Goal: Task Accomplishment & Management: Use online tool/utility

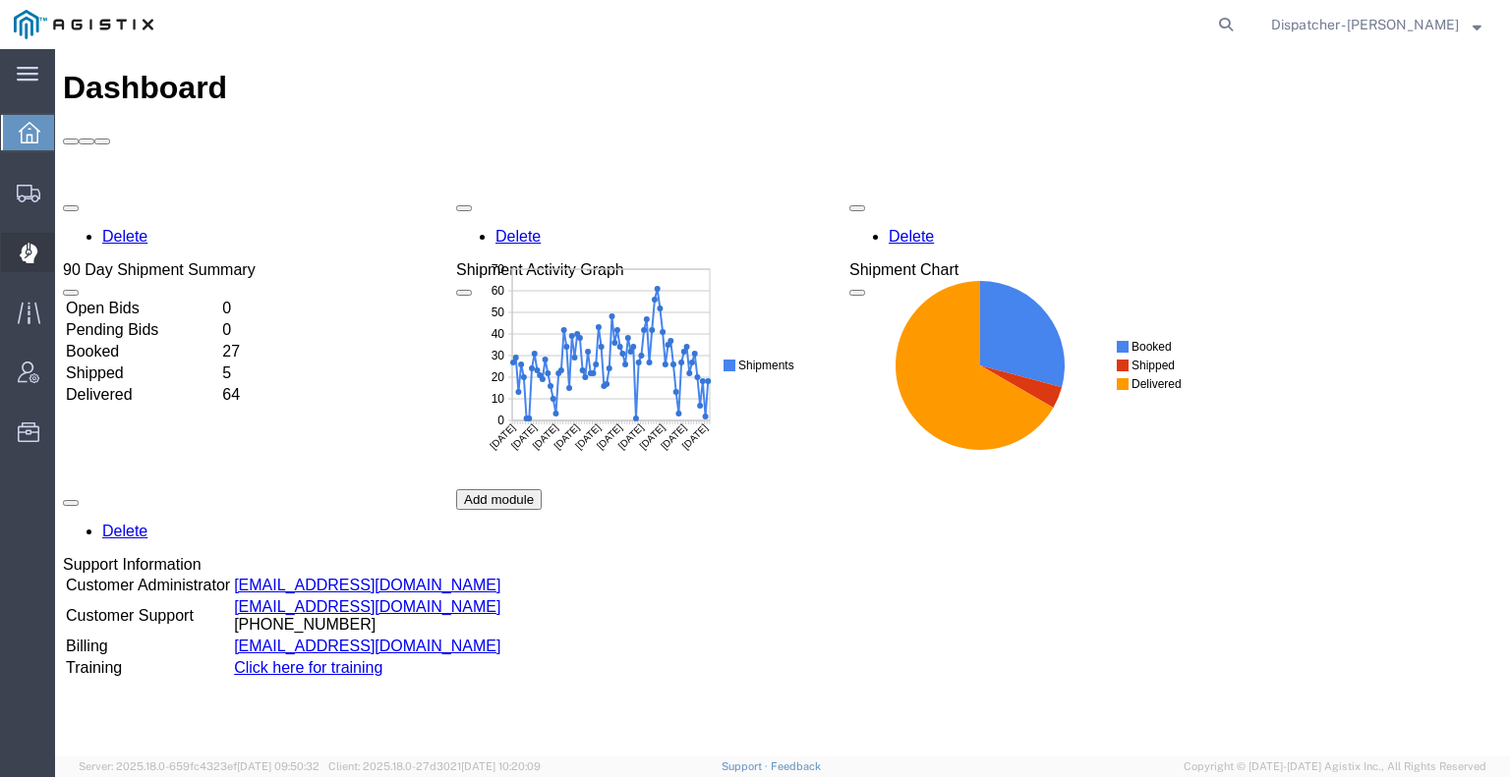
click at [26, 253] on icon at bounding box center [29, 253] width 19 height 21
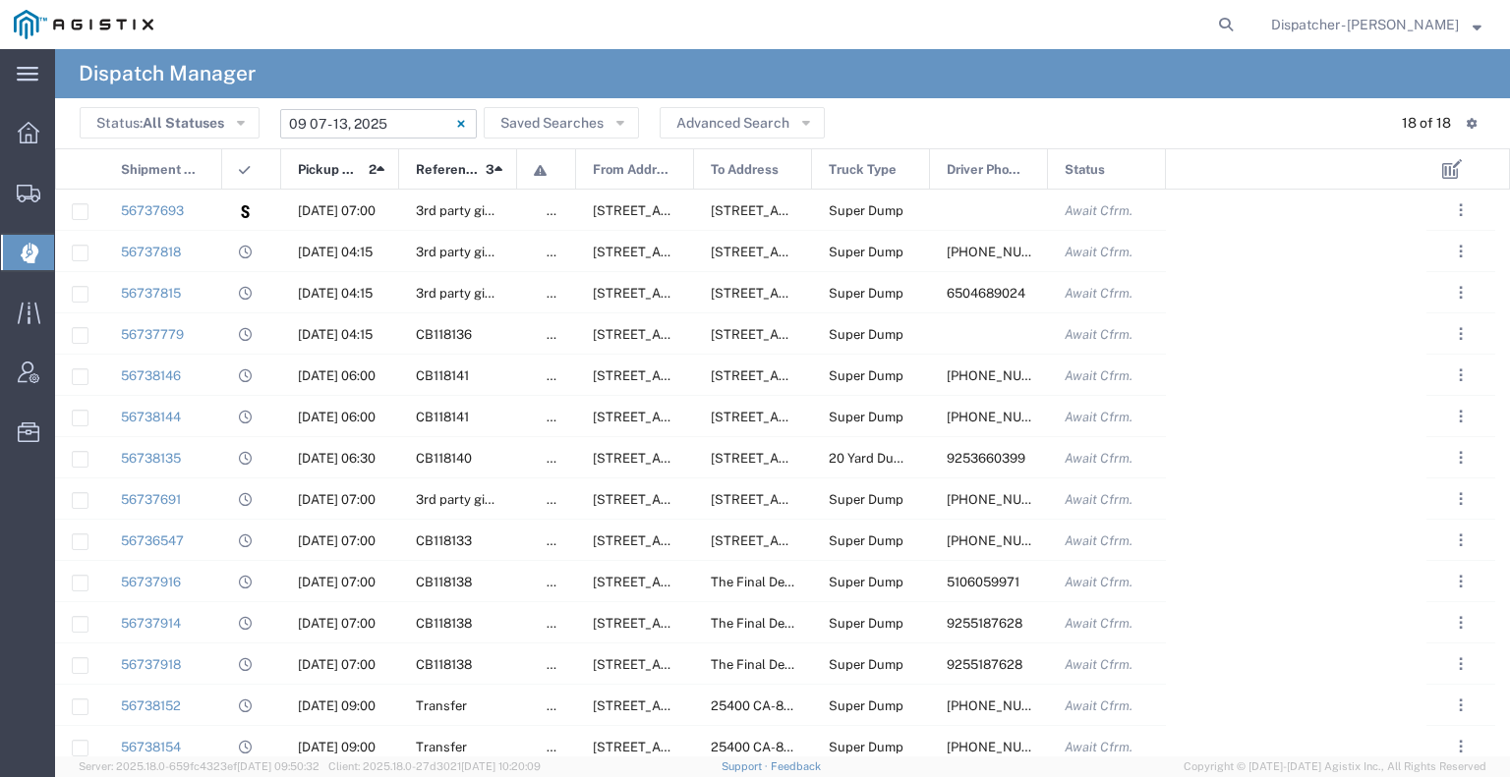
click at [391, 117] on input "[DATE] - [DATE]" at bounding box center [378, 123] width 197 height 29
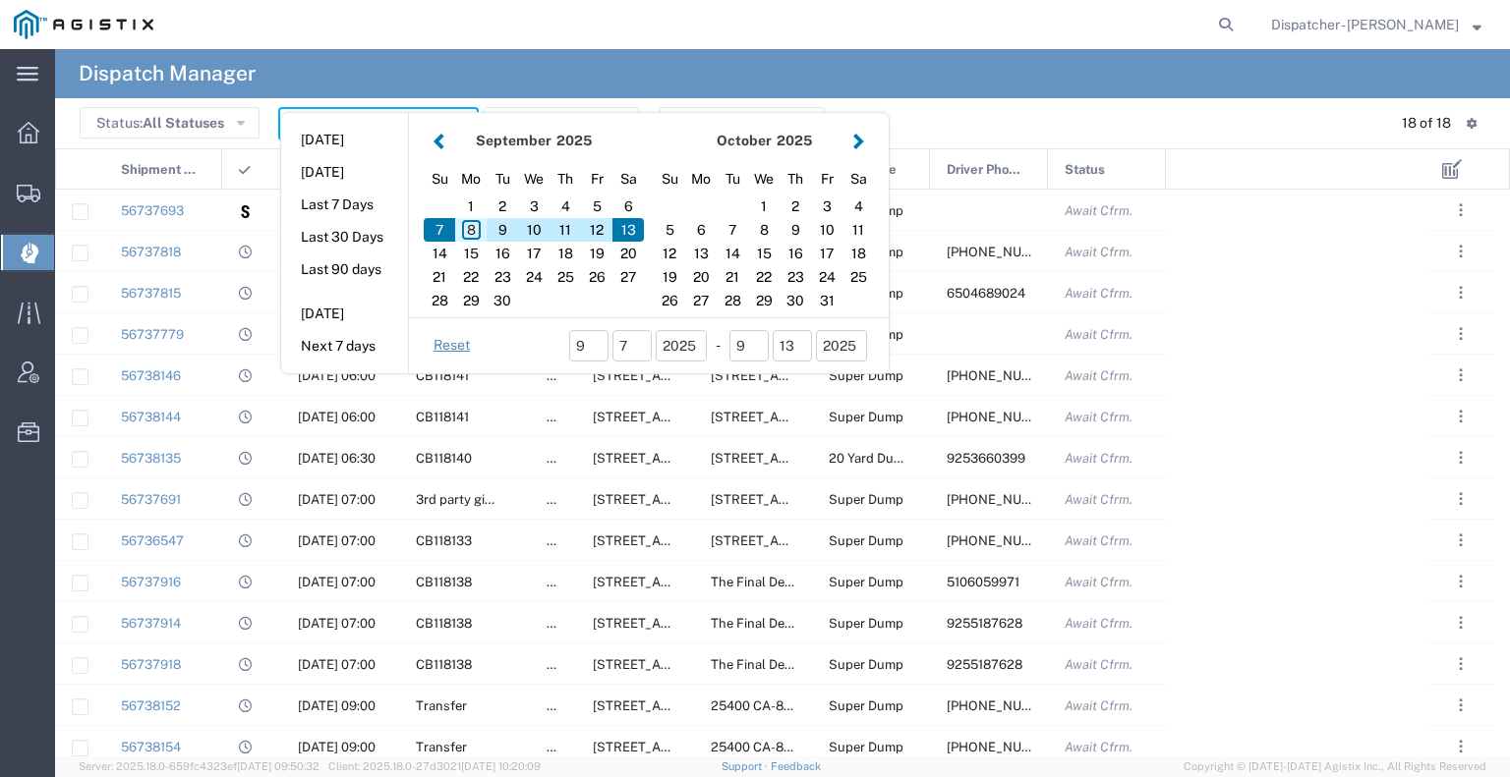
click at [471, 227] on div "8" at bounding box center [470, 230] width 31 height 24
type input "[DATE]"
type input "[DATE] - [DATE]"
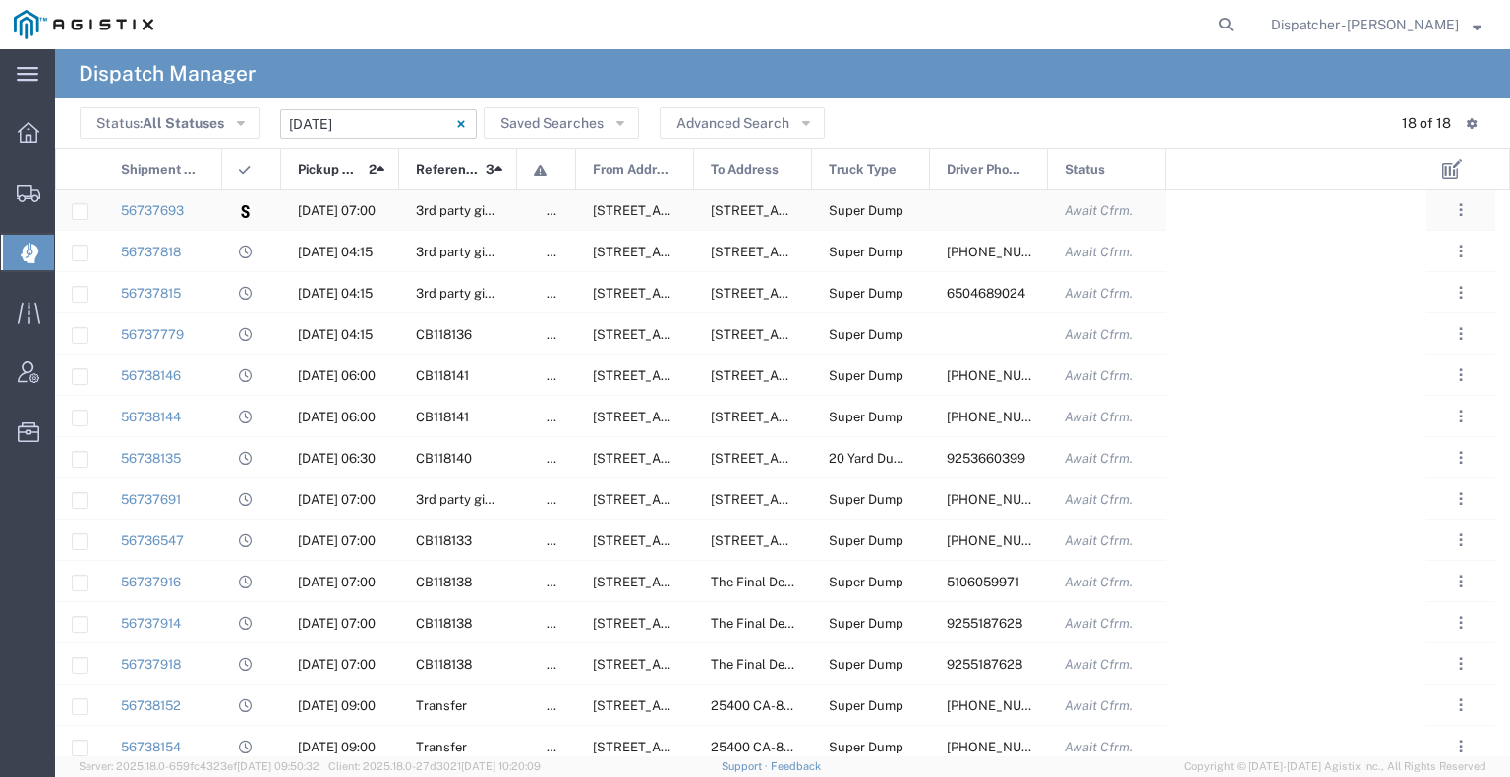
click at [225, 207] on div at bounding box center [251, 210] width 59 height 40
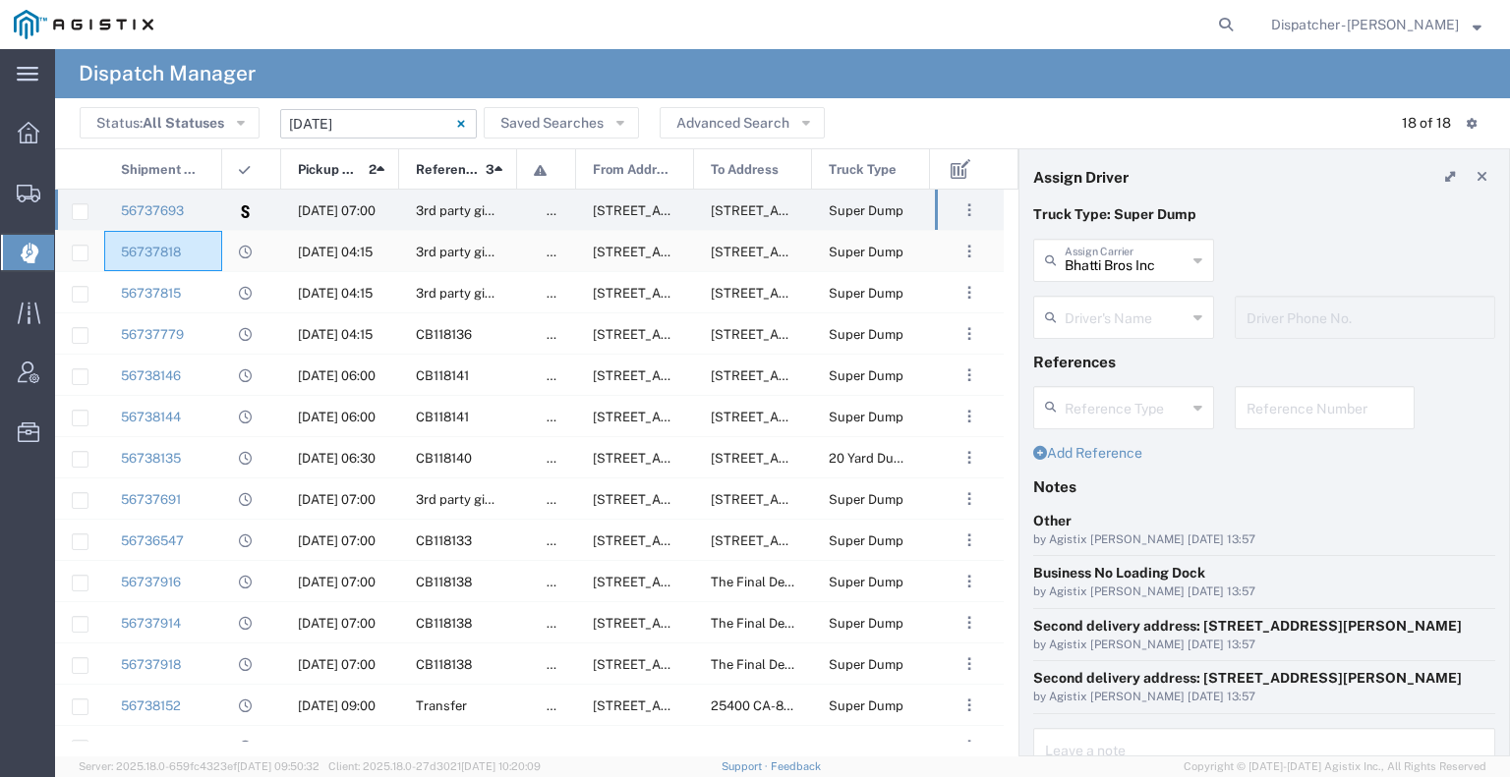
click at [214, 251] on div "56737818" at bounding box center [163, 251] width 118 height 40
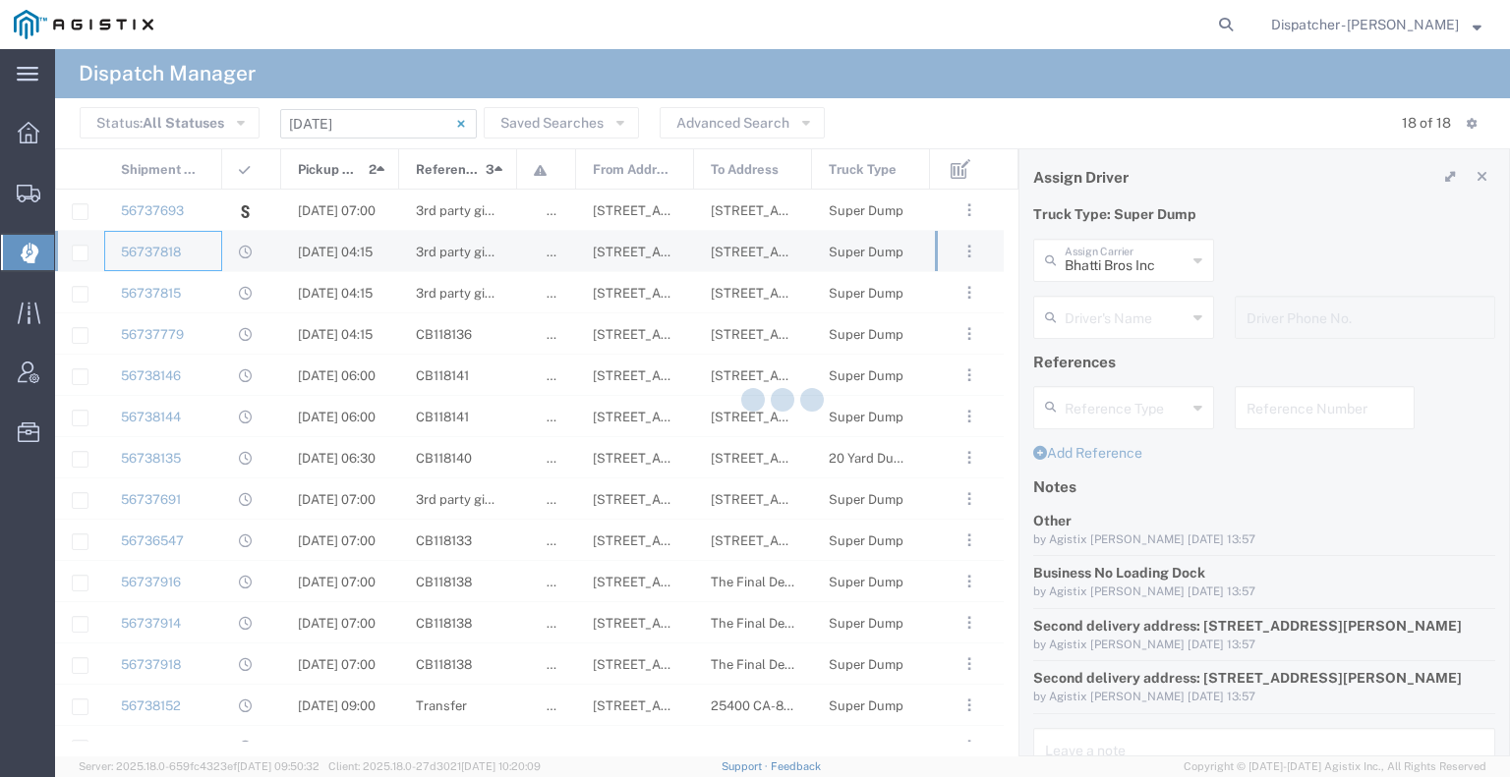
type input "E.P.A. Trucking"
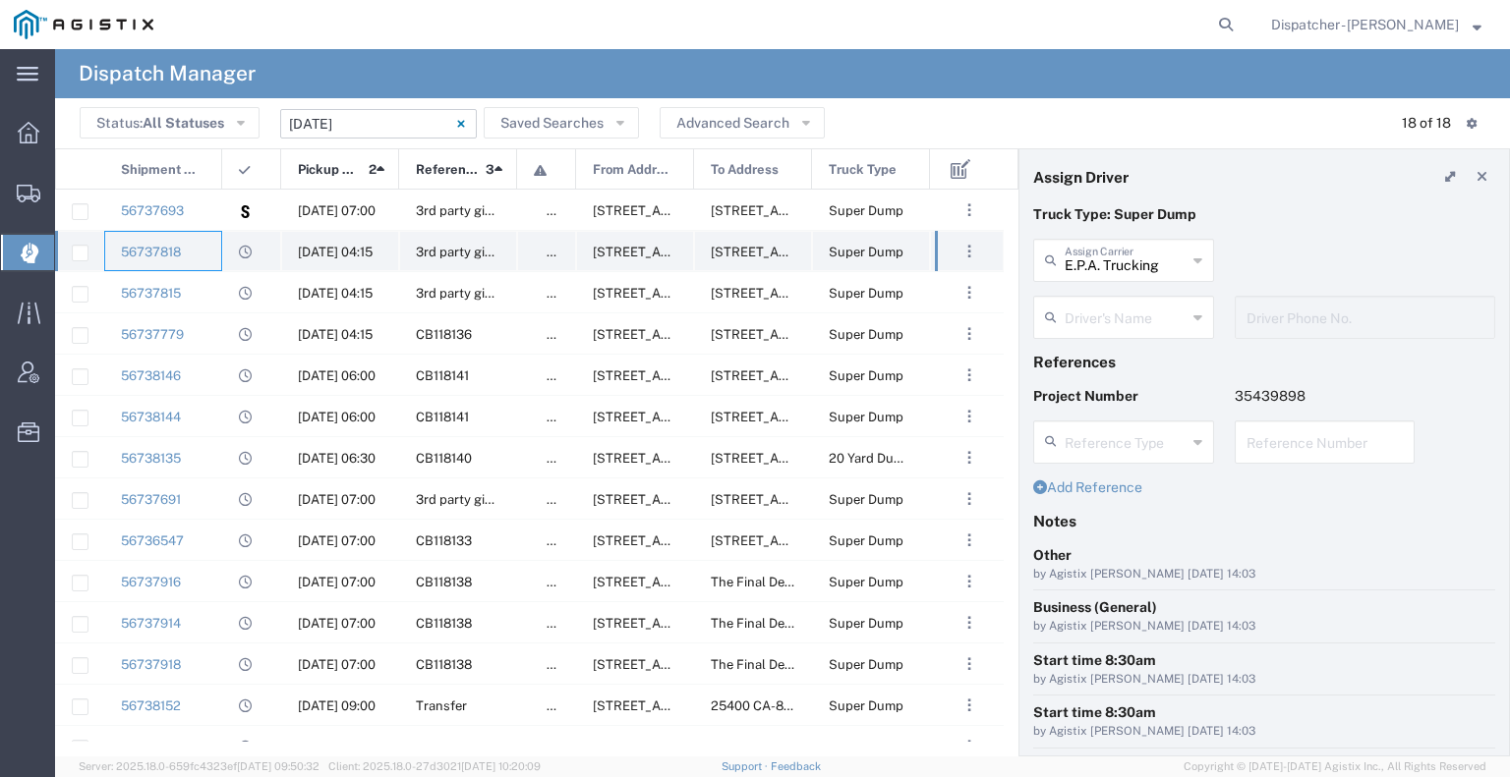
type input "[PERSON_NAME]"
type input "[PHONE_NUMBER]"
click at [224, 287] on div at bounding box center [251, 292] width 59 height 40
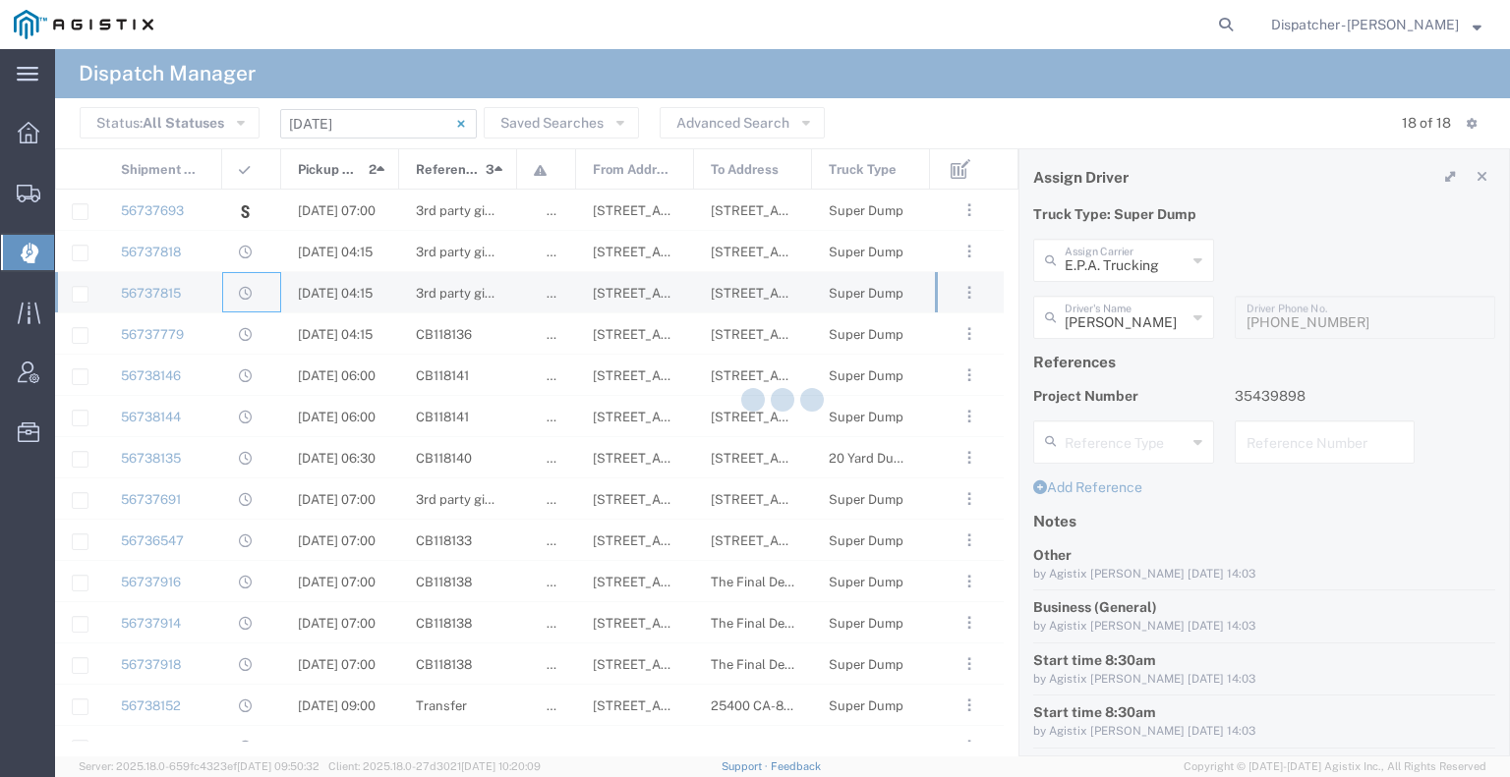
type input "[PERSON_NAME]"
type input "6504689024"
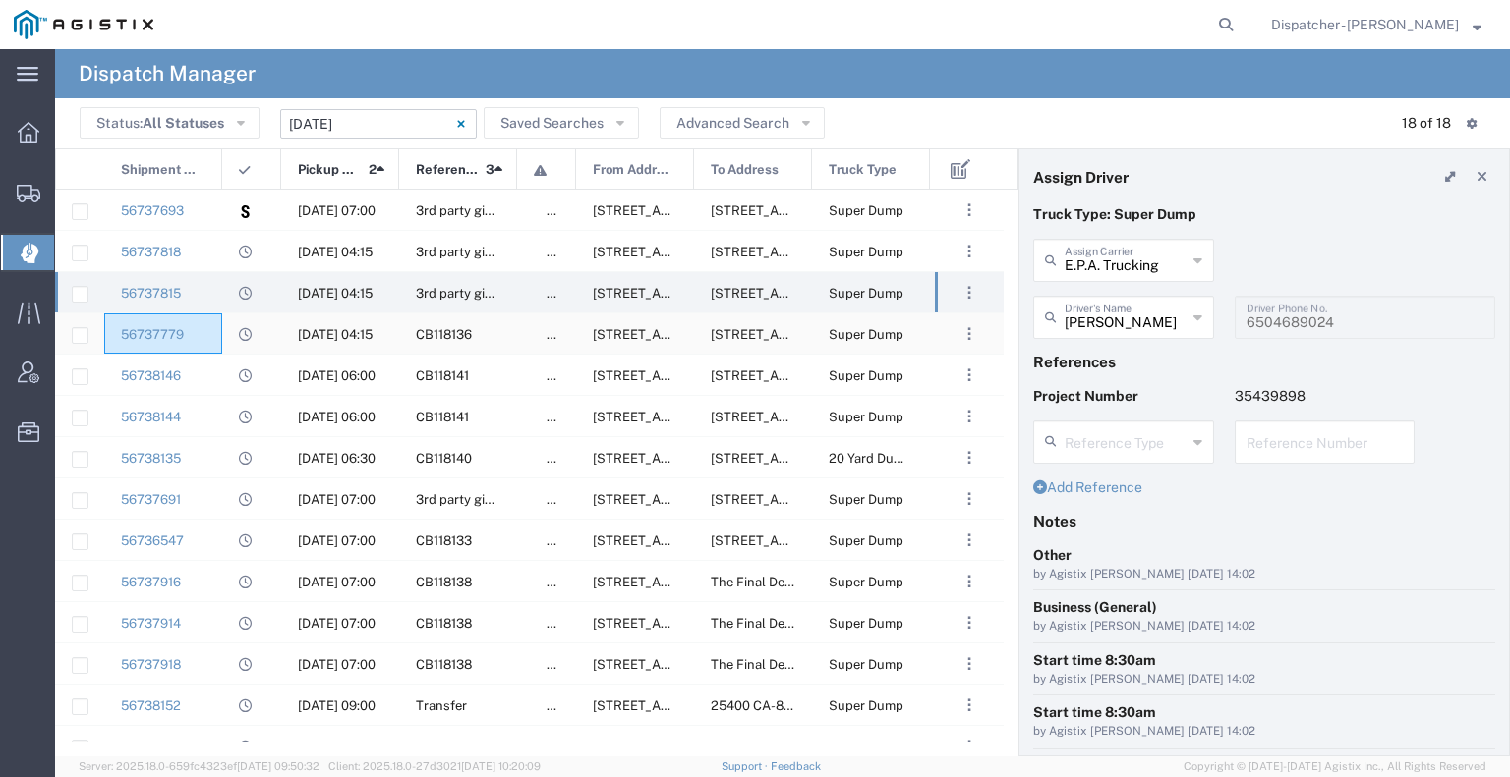
click at [203, 332] on div "56737779" at bounding box center [163, 334] width 118 height 40
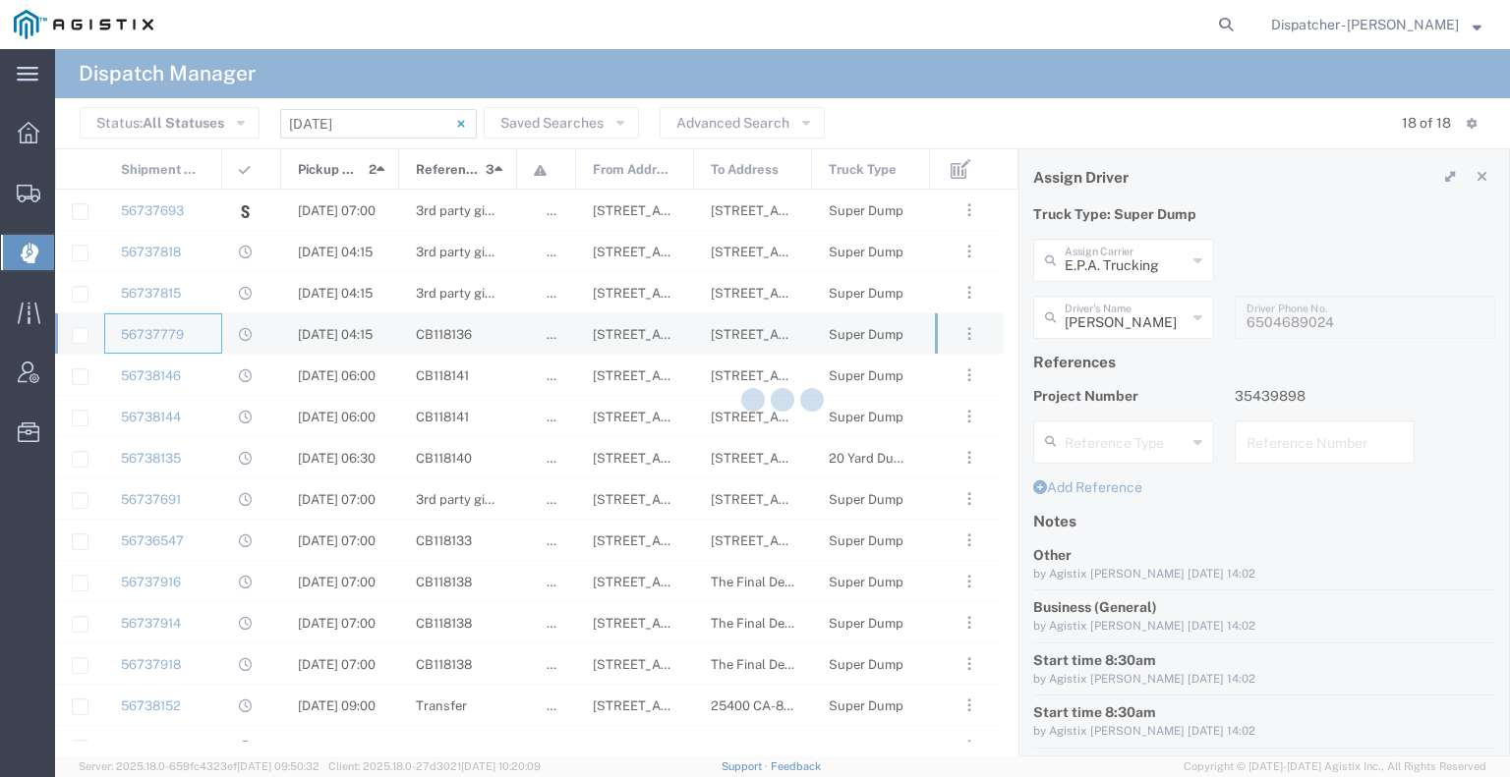
type input "[PERSON_NAME]"
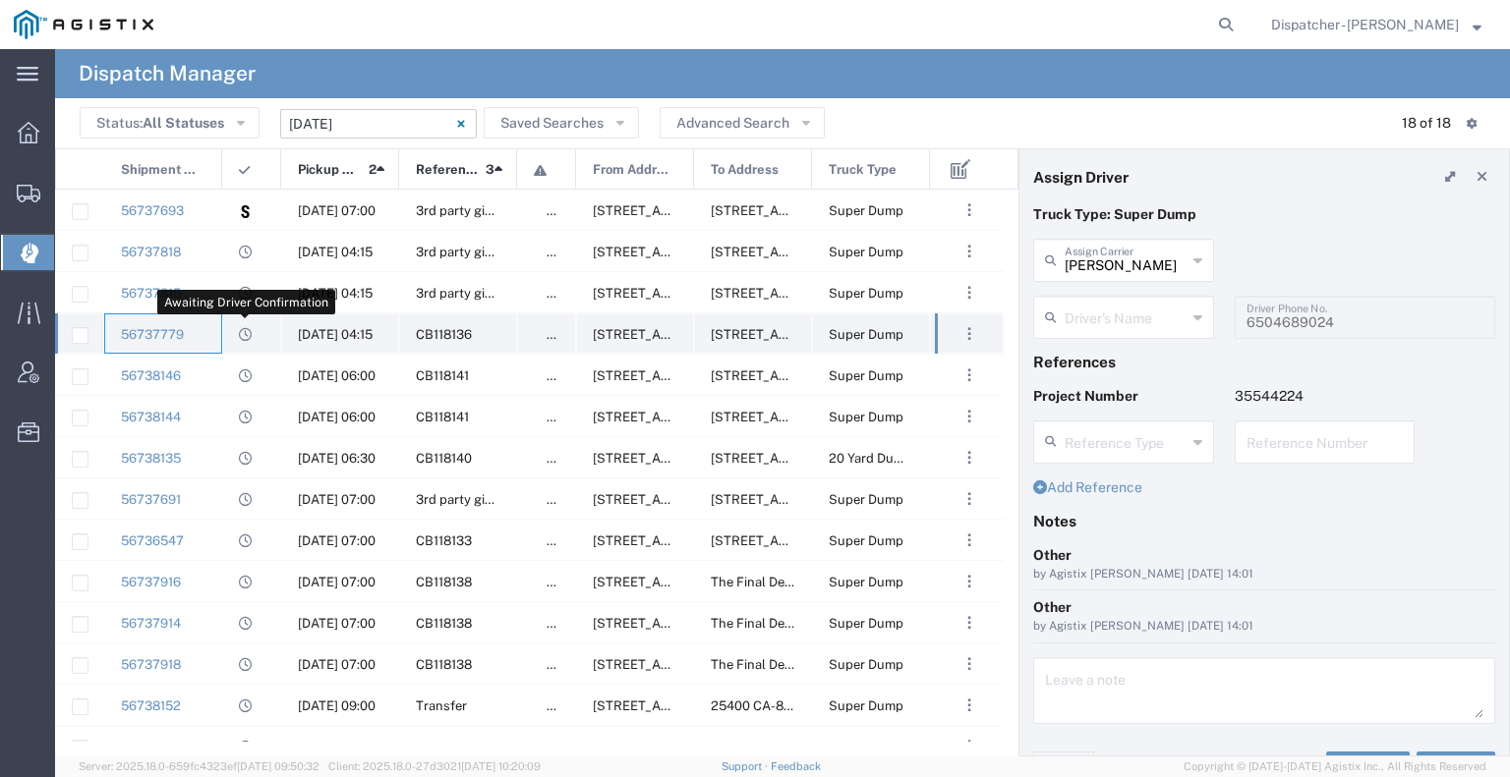
type input "[PERSON_NAME]"
click at [212, 374] on div "56738146" at bounding box center [163, 375] width 118 height 40
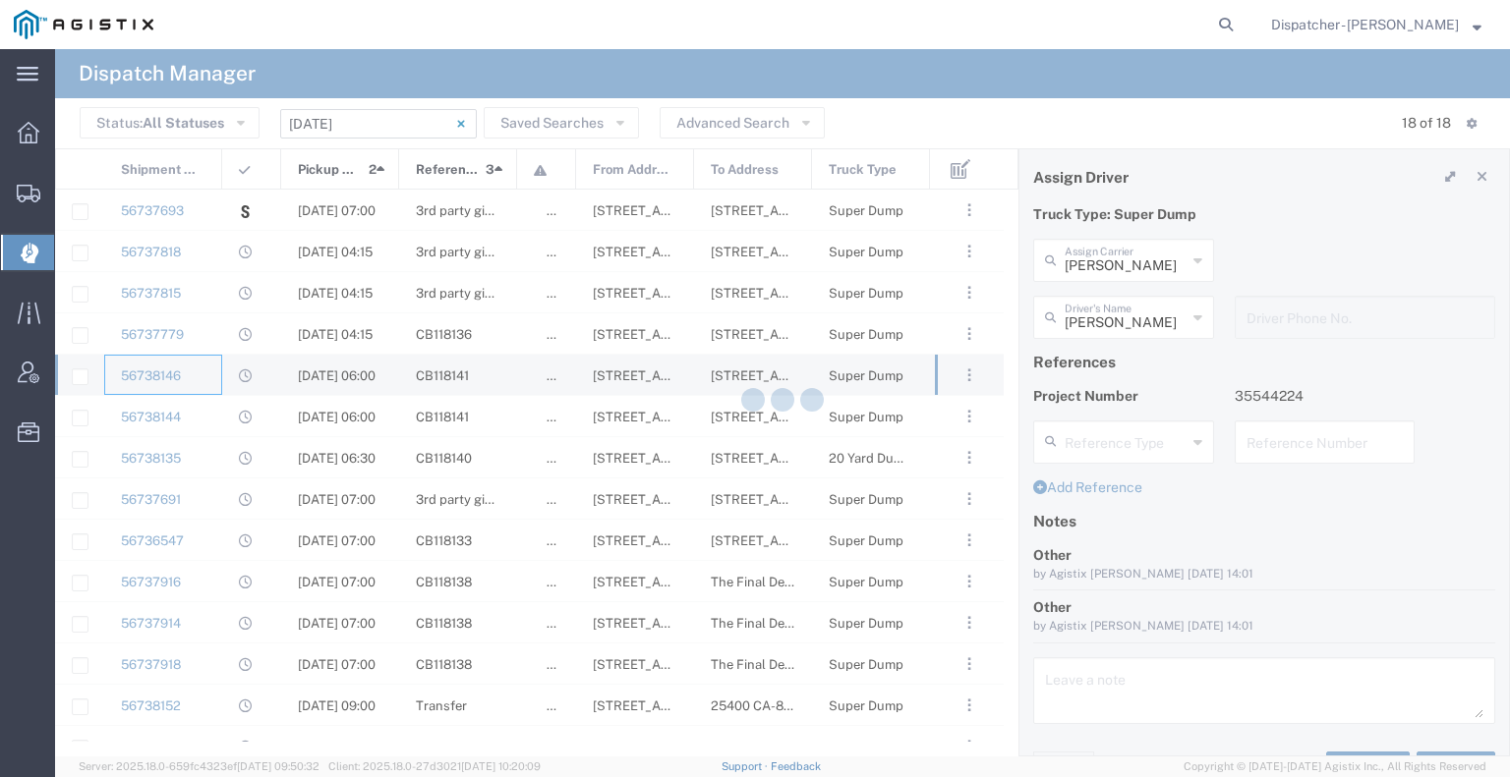
type input "[PERSON_NAME] & Sons Trucking, Inc"
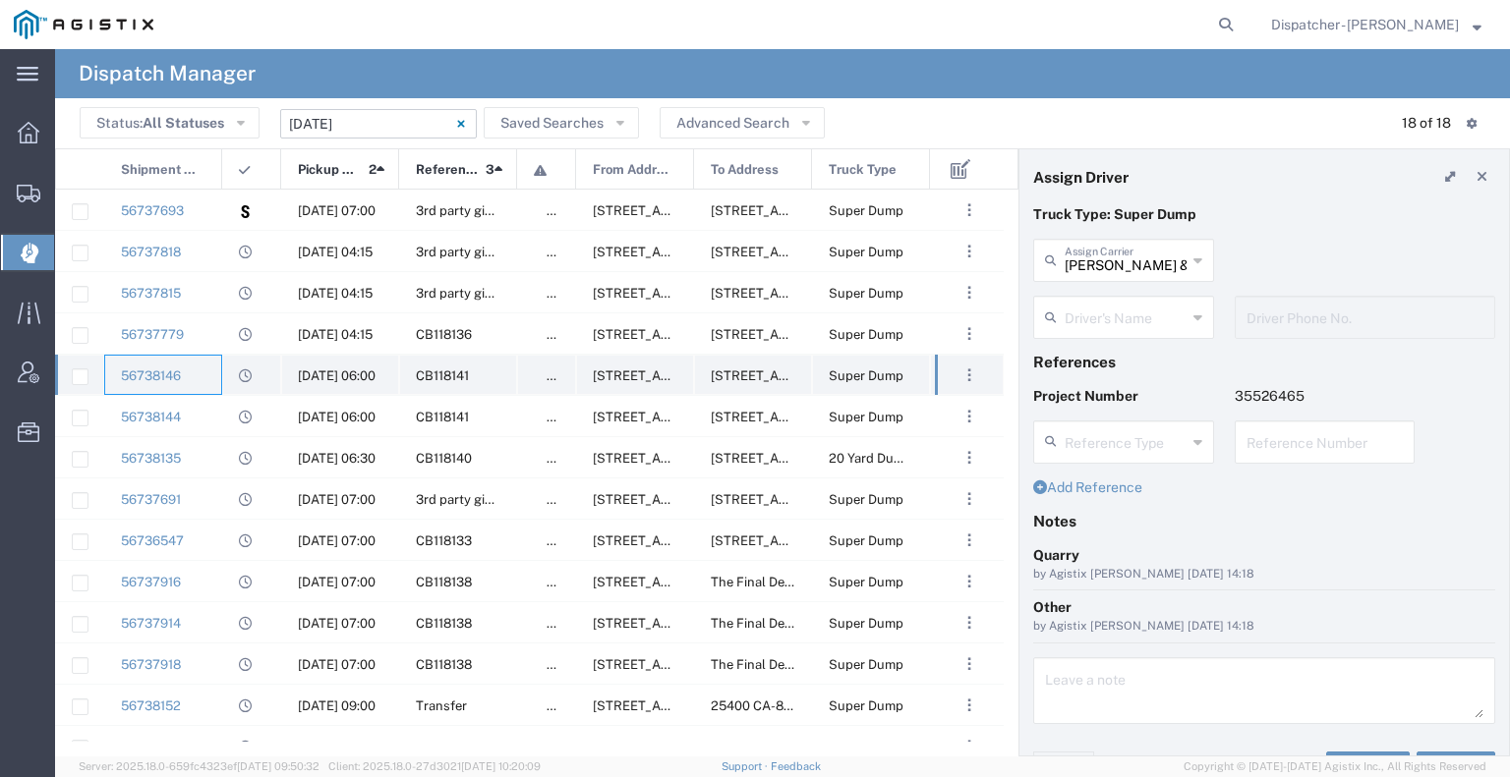
type input "[PERSON_NAME]"
type input "[PHONE_NUMBER]"
click at [197, 410] on div "56738144" at bounding box center [163, 416] width 118 height 40
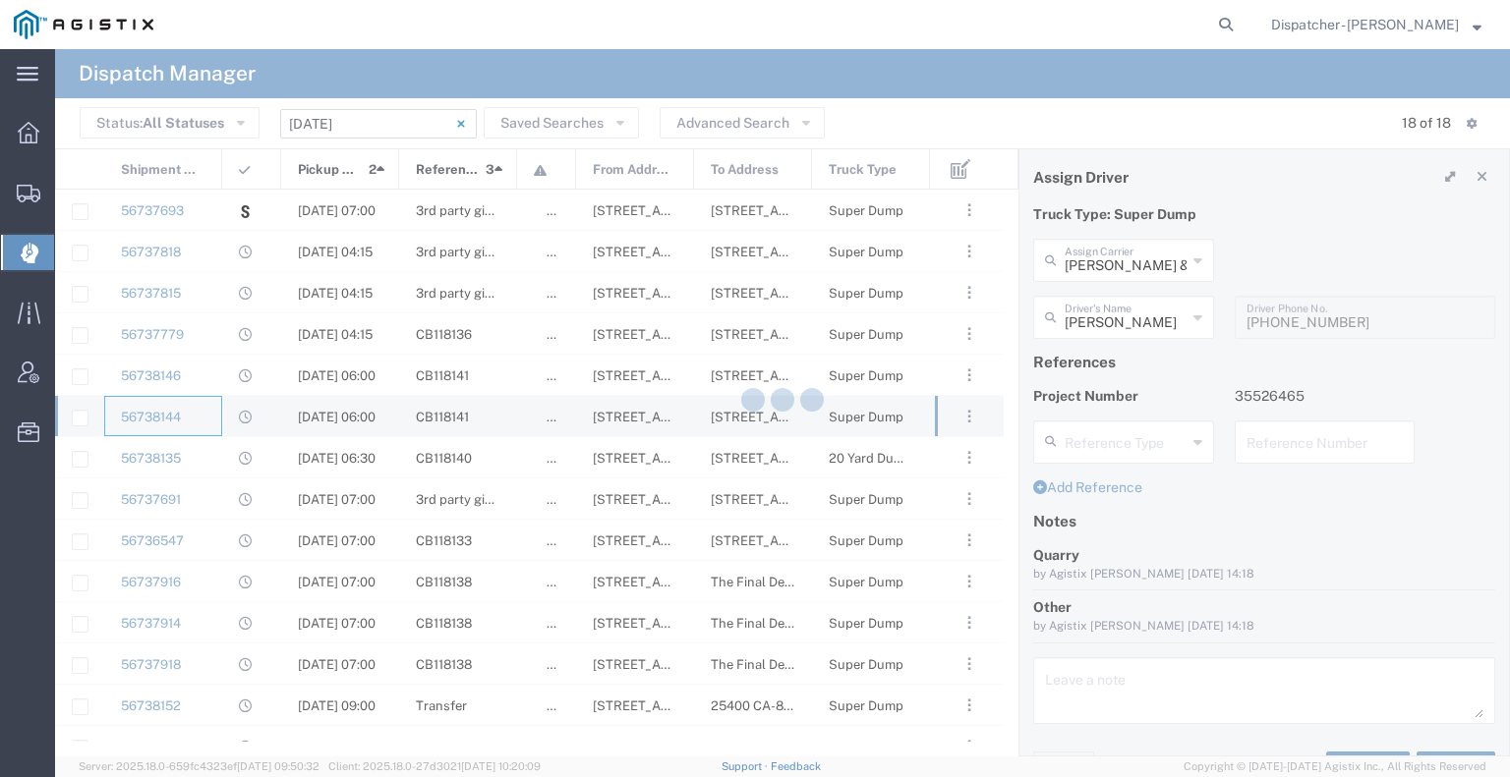
type input "[PERSON_NAME]"
type input "[PHONE_NUMBER]"
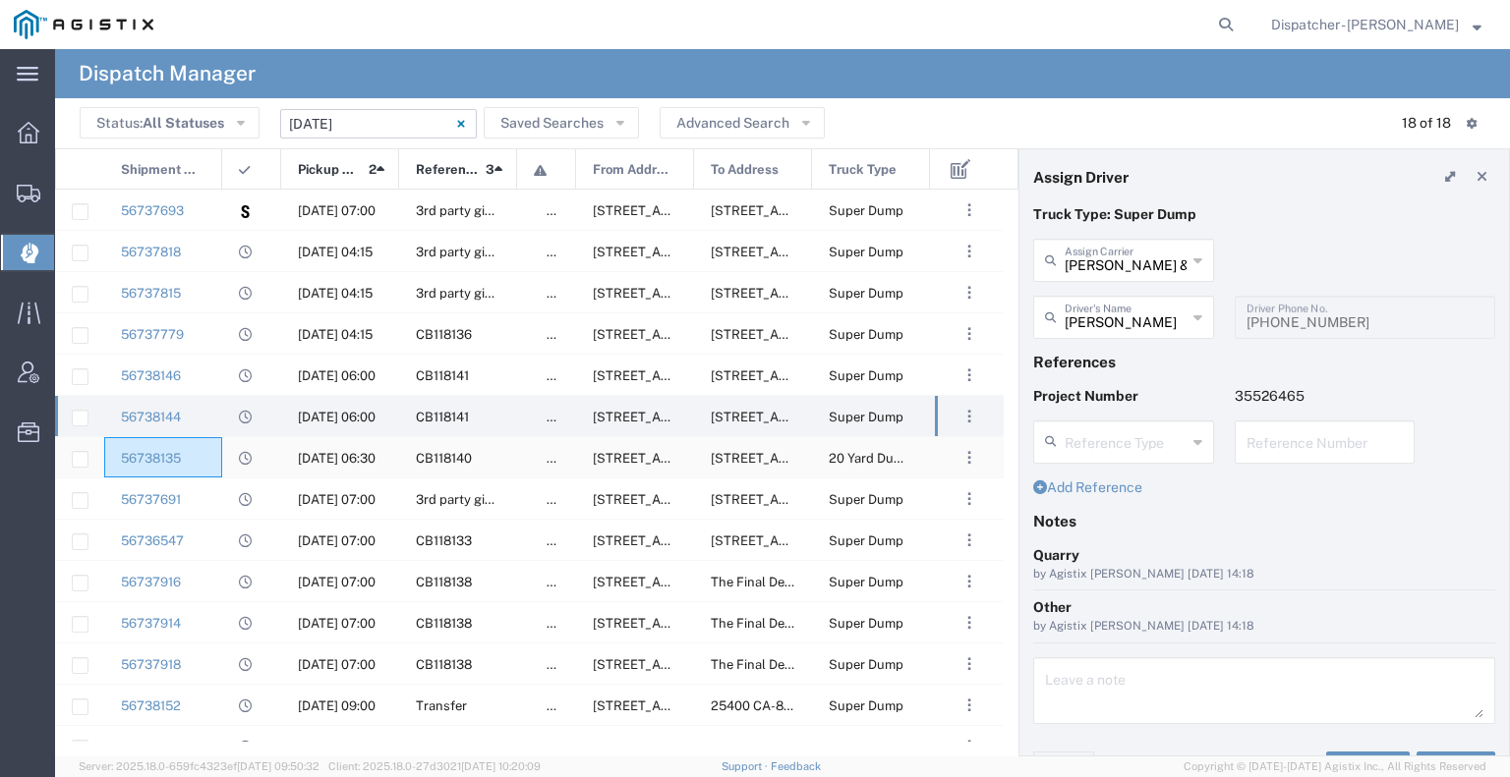
click at [211, 465] on div "56738135" at bounding box center [163, 457] width 118 height 40
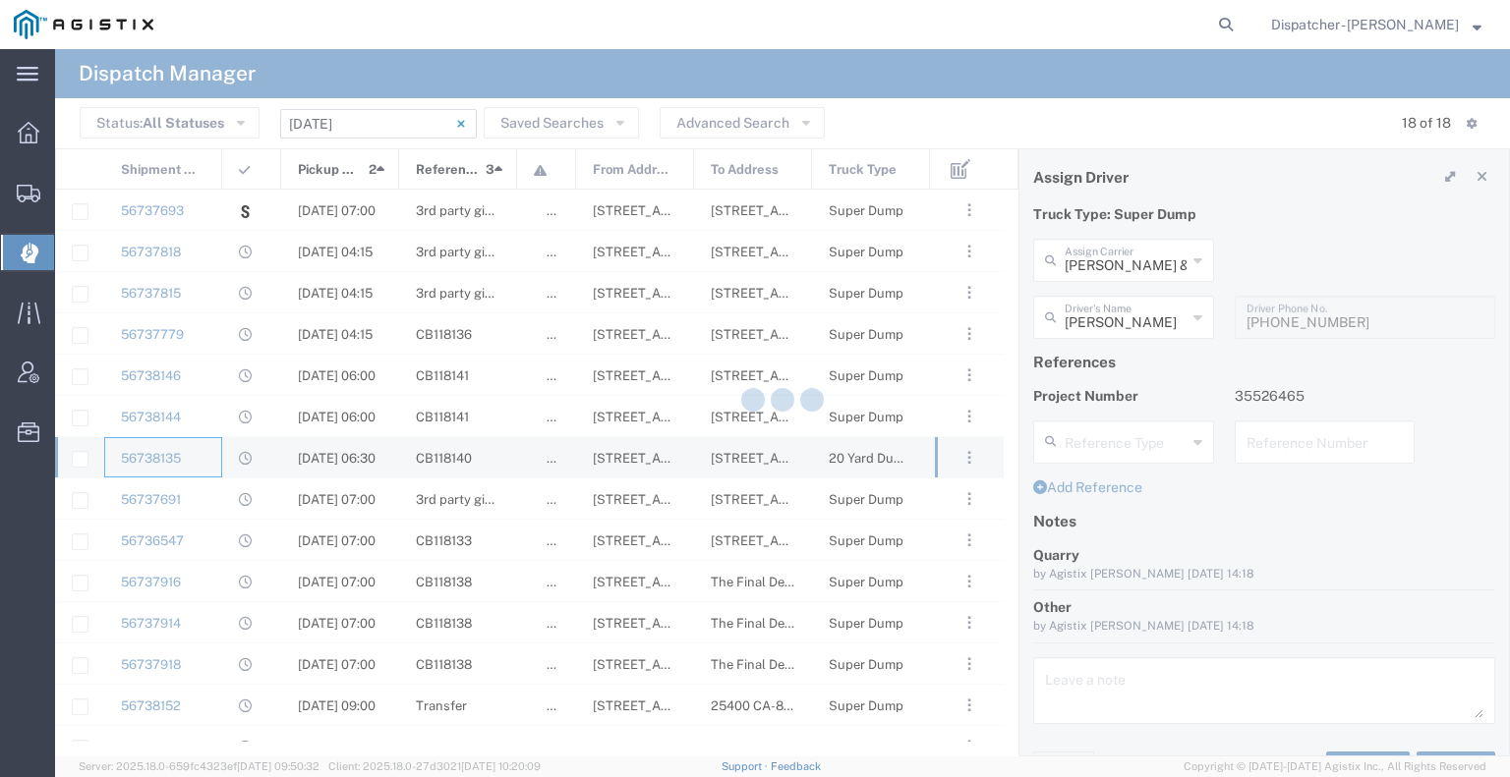
type input "[PERSON_NAME]"
type input "9253660399"
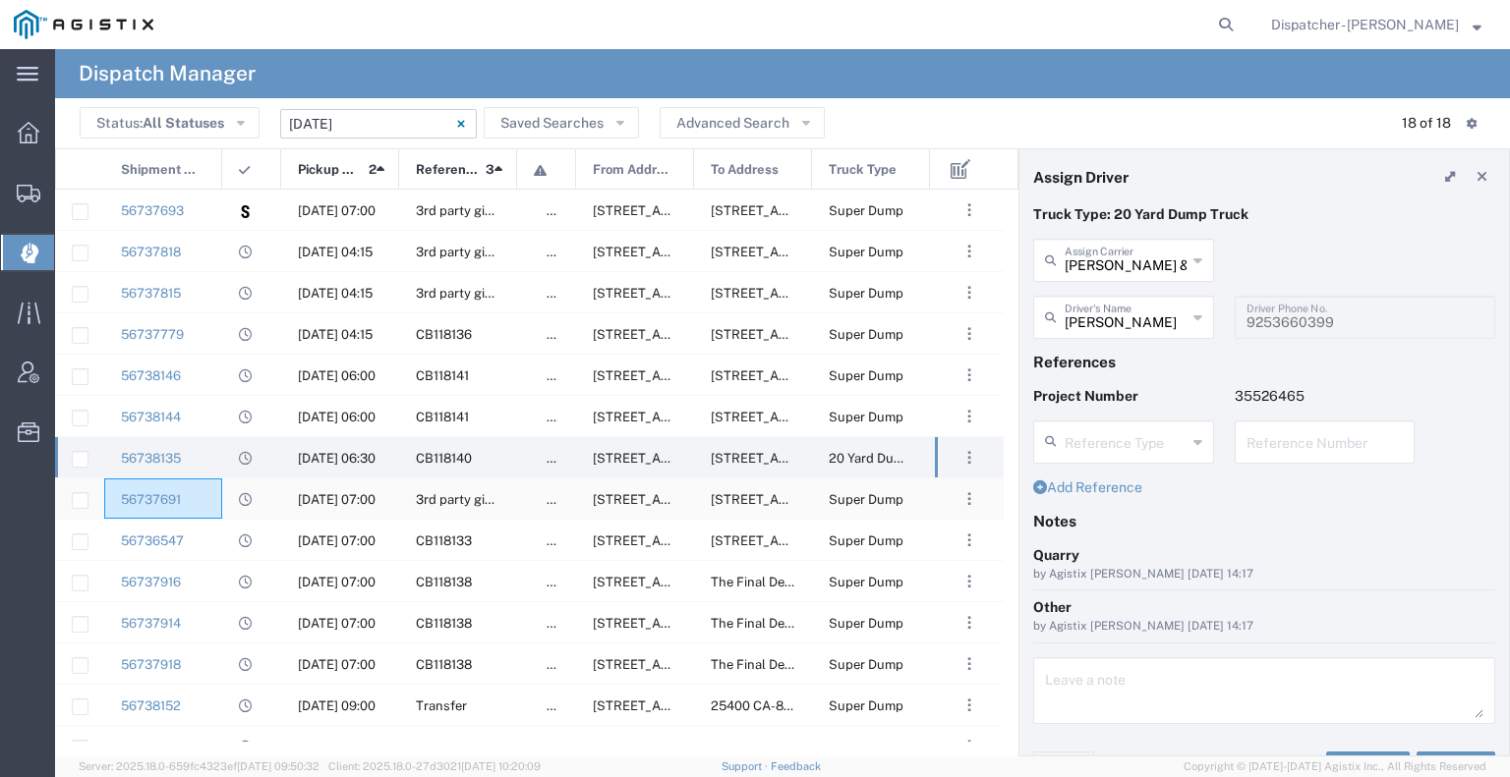
click at [204, 494] on div "56737691" at bounding box center [163, 499] width 118 height 40
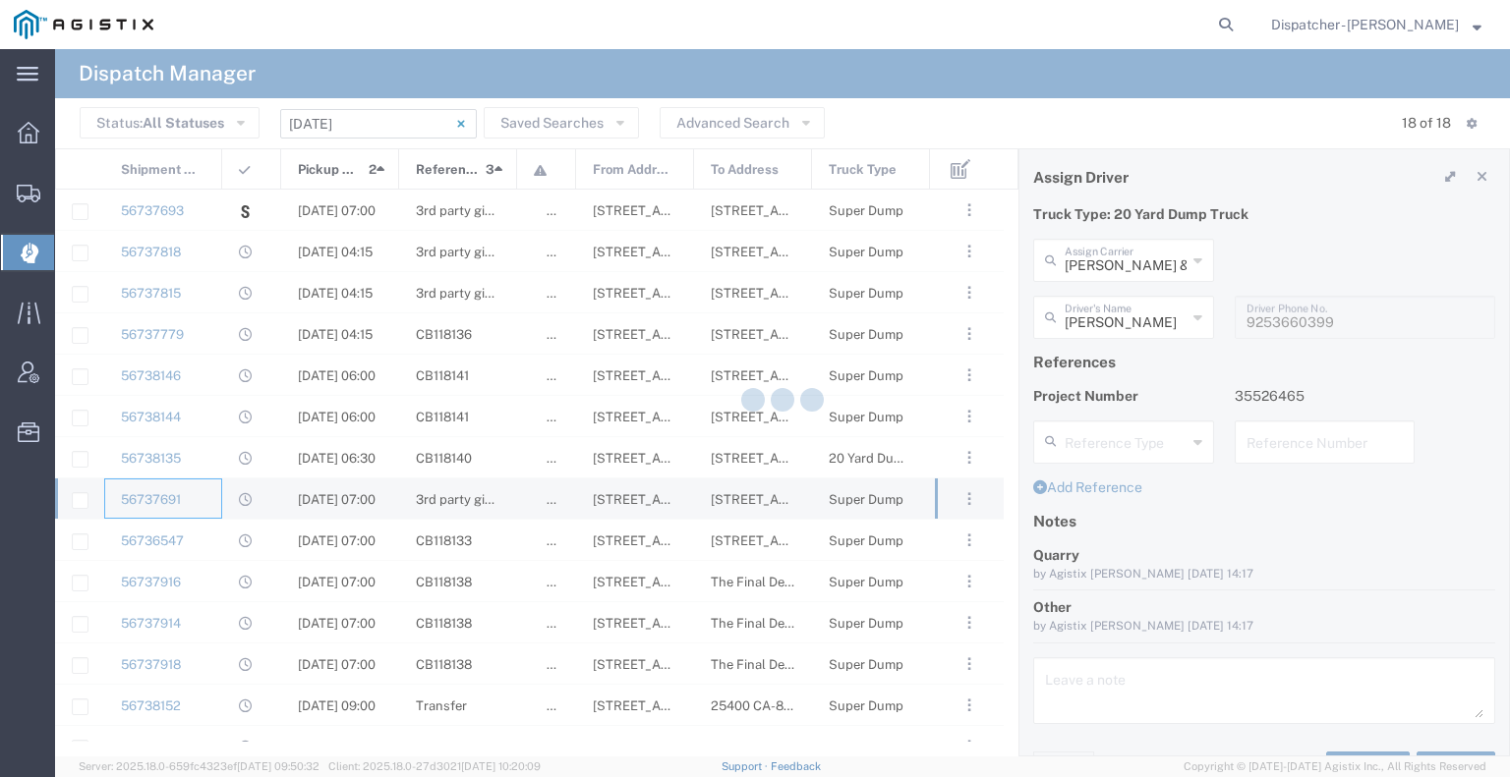
type input "[PERSON_NAME] Trucking"
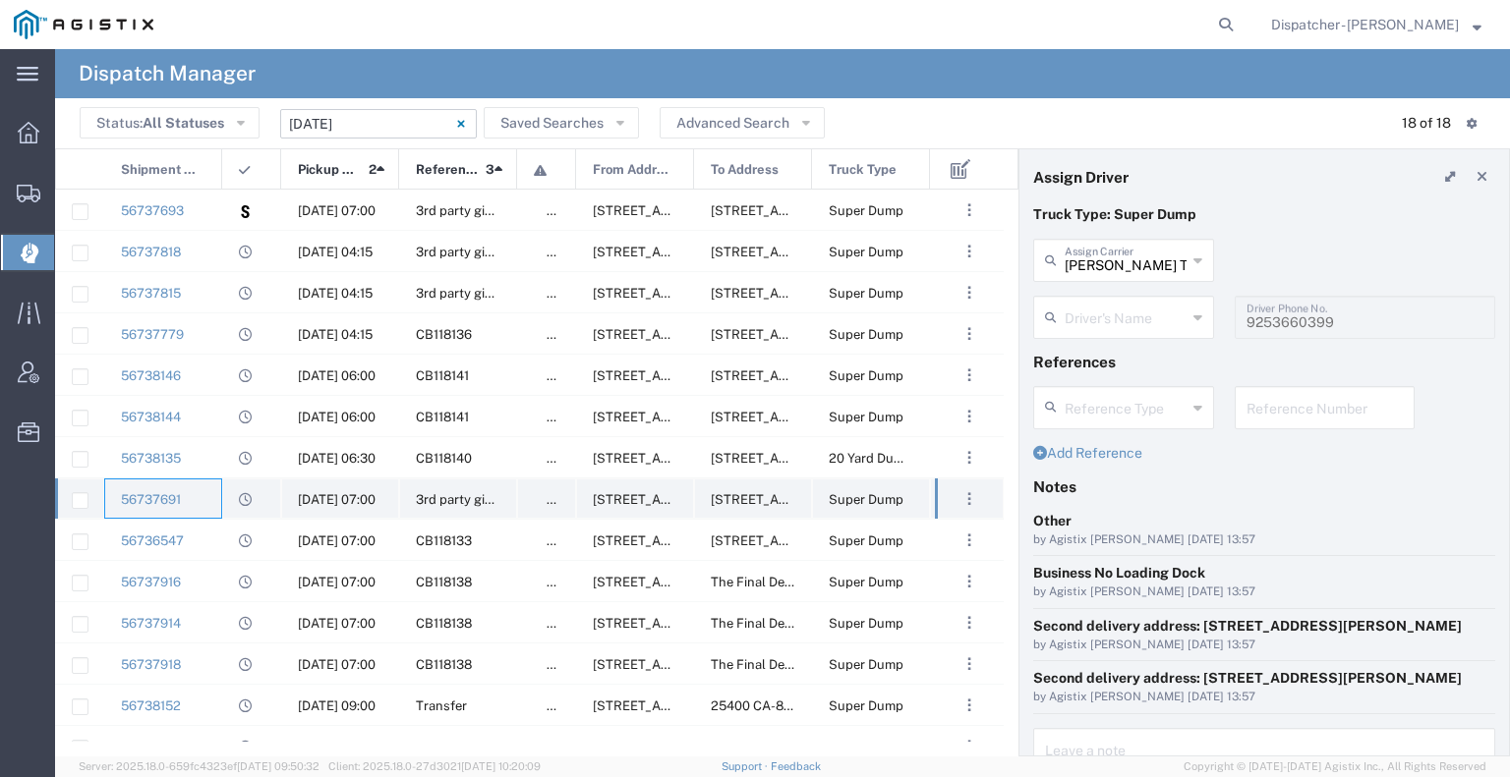
type input "[PERSON_NAME]"
type input "[PHONE_NUMBER]"
click at [206, 540] on div "56736547" at bounding box center [163, 540] width 118 height 40
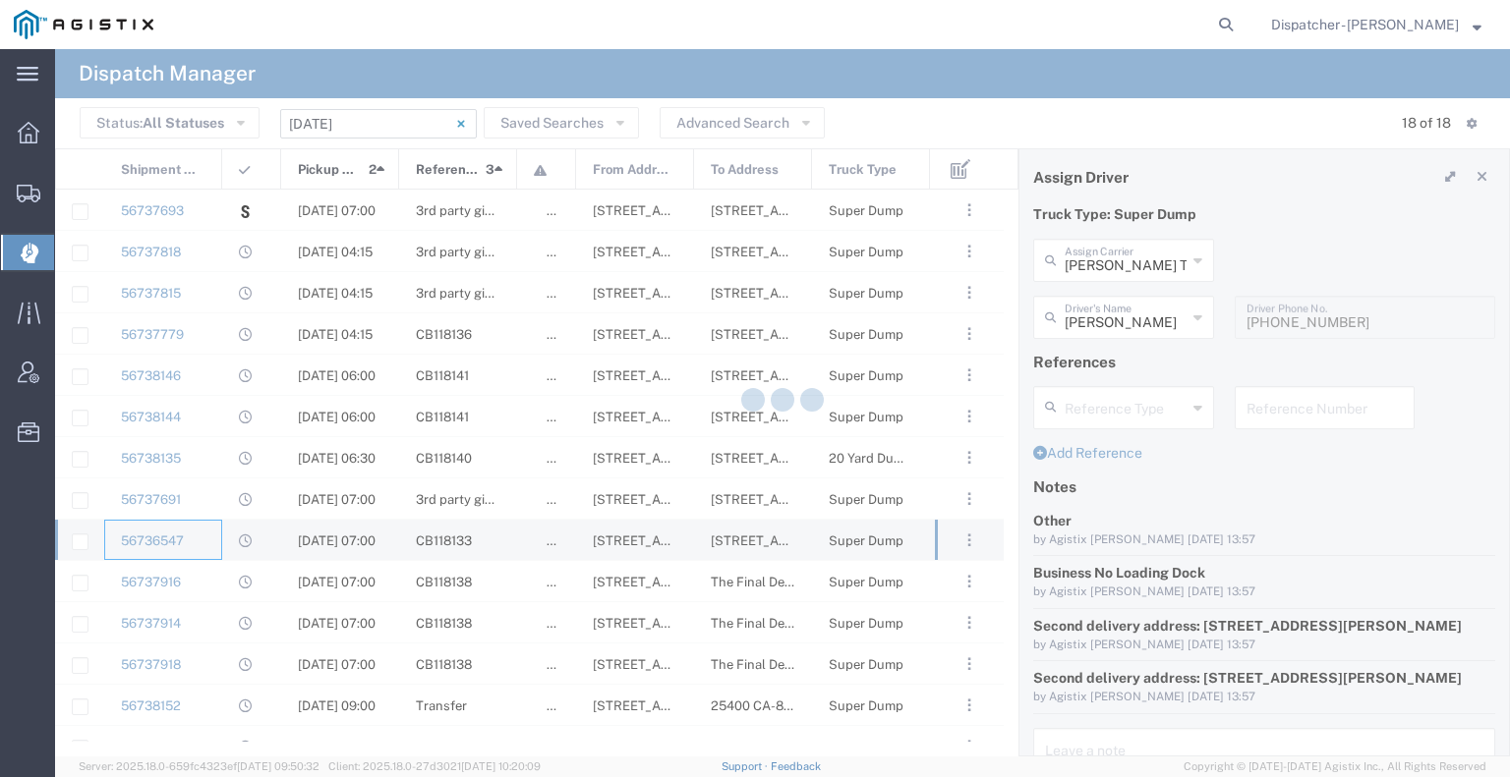
type input "[PERSON_NAME] & Sons Trucking, Inc"
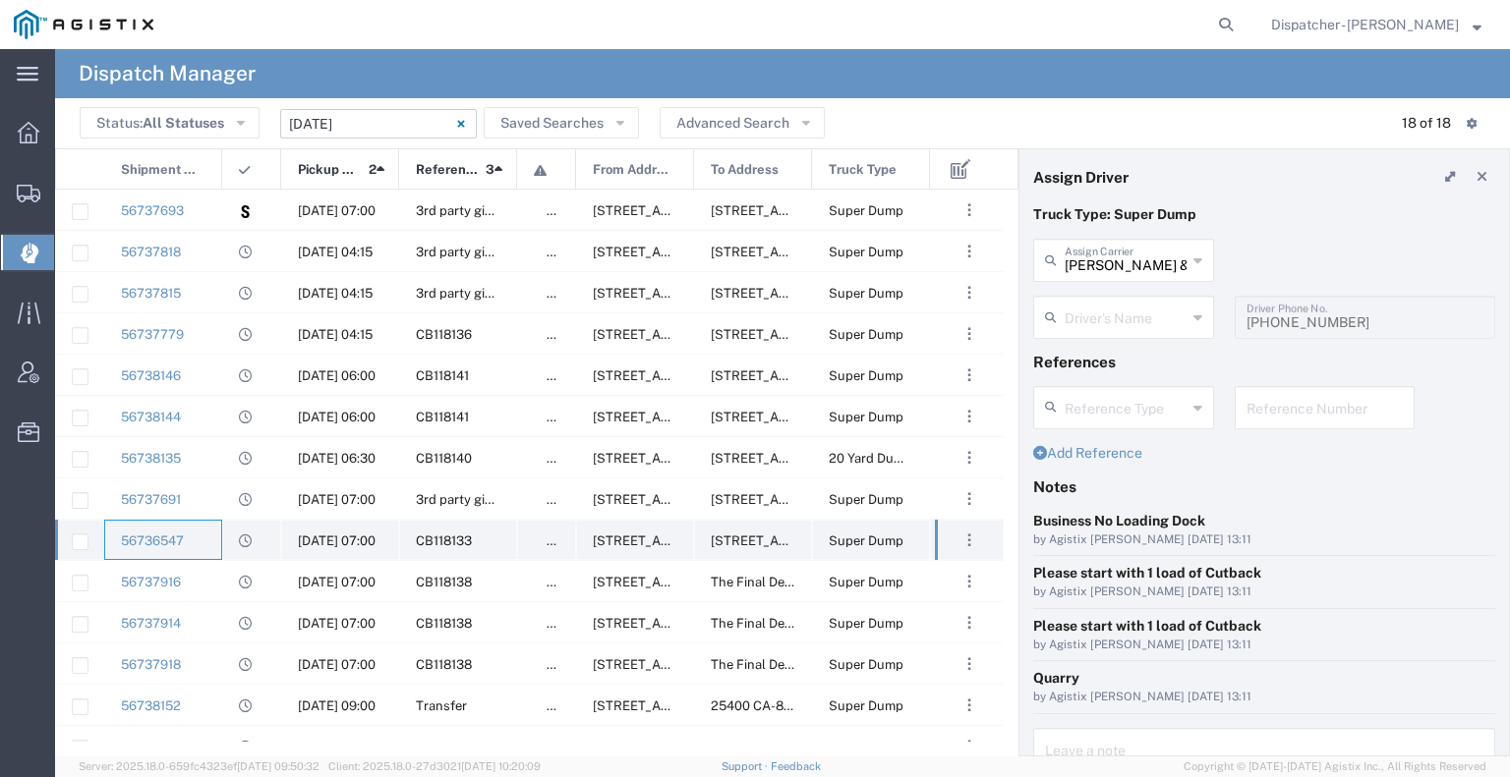
type input "[PERSON_NAME]"
type input "[PHONE_NUMBER]"
click at [209, 587] on div "56737916" at bounding box center [163, 581] width 118 height 40
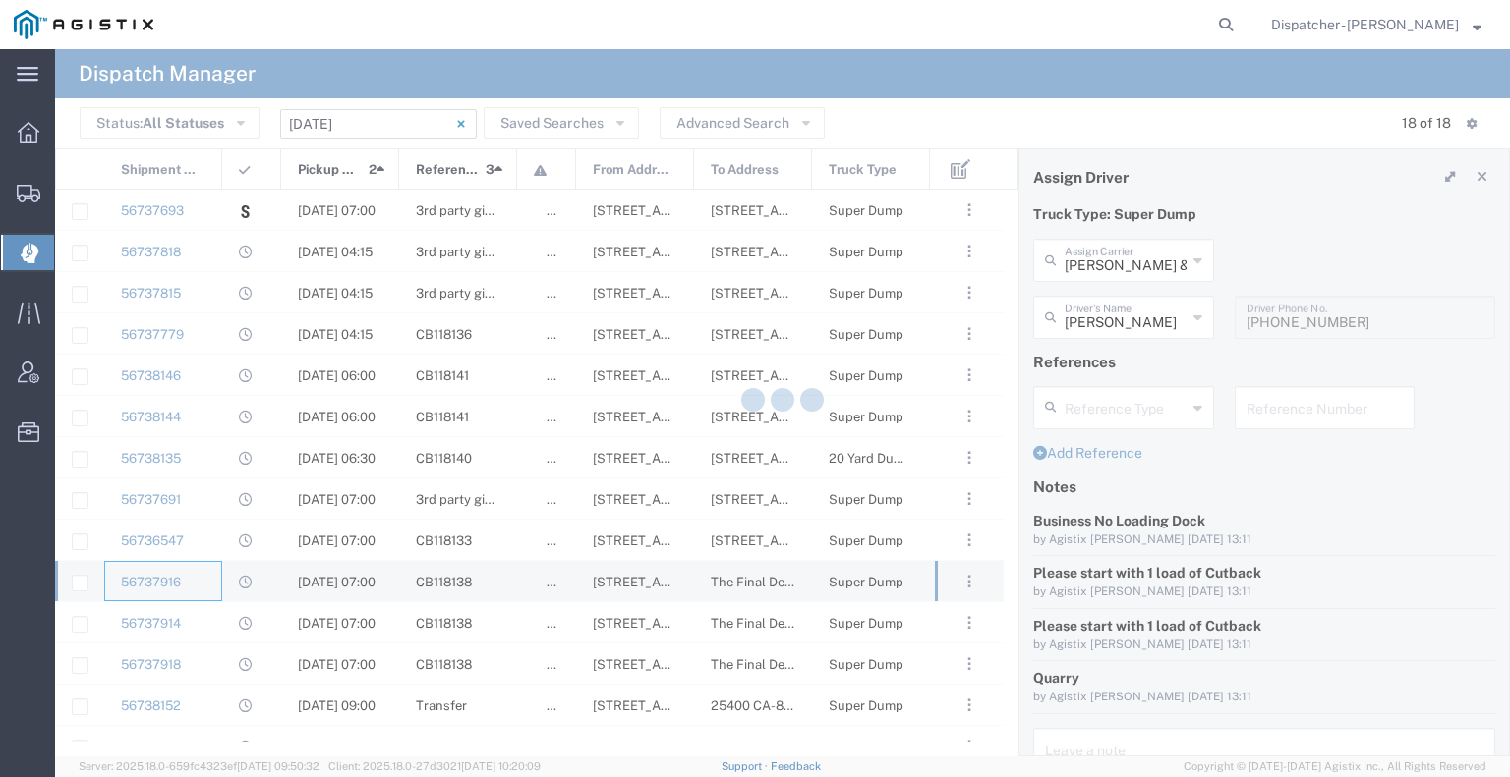
type input "[PERSON_NAME]"
type input "5106059971"
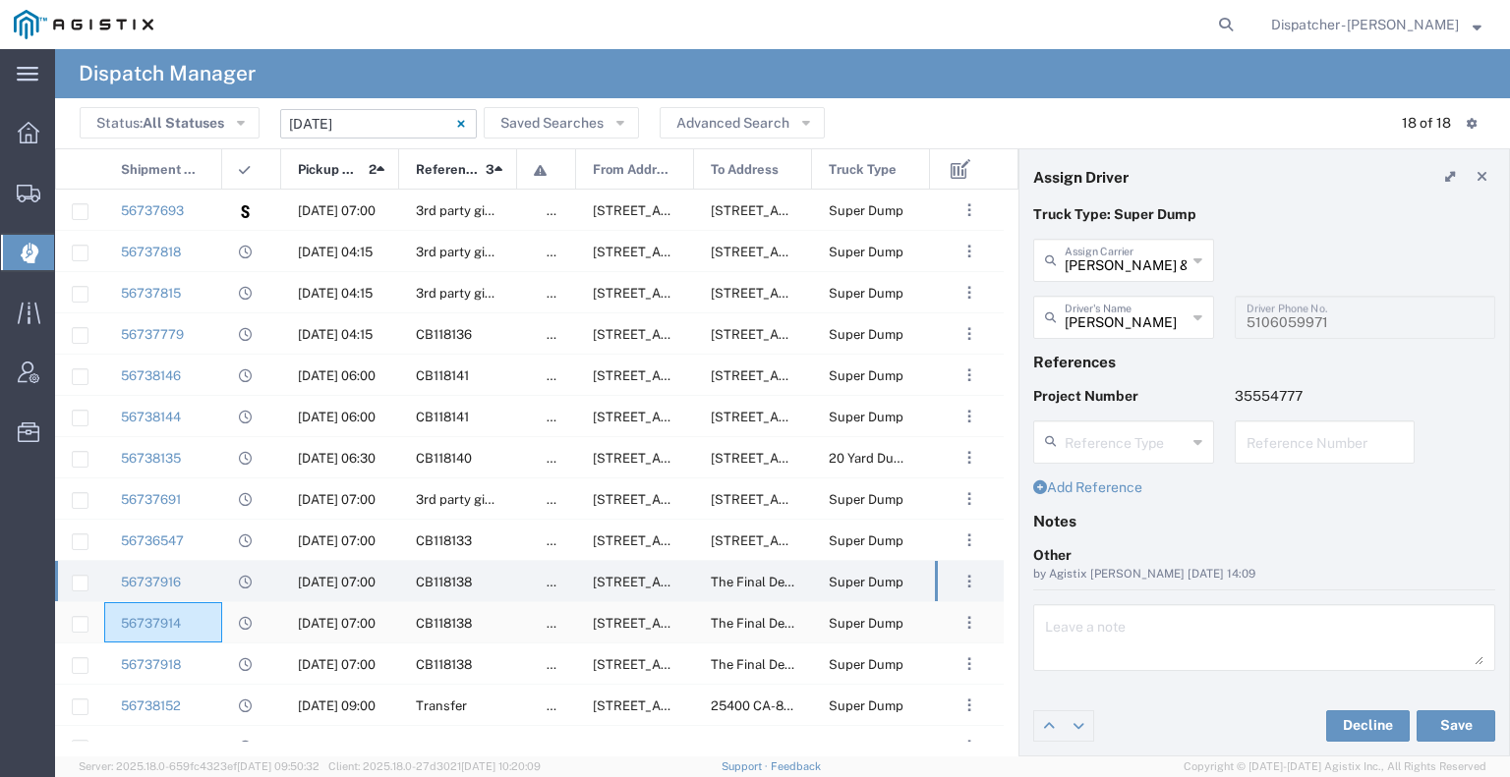
click at [202, 613] on div "56737914" at bounding box center [163, 623] width 118 height 40
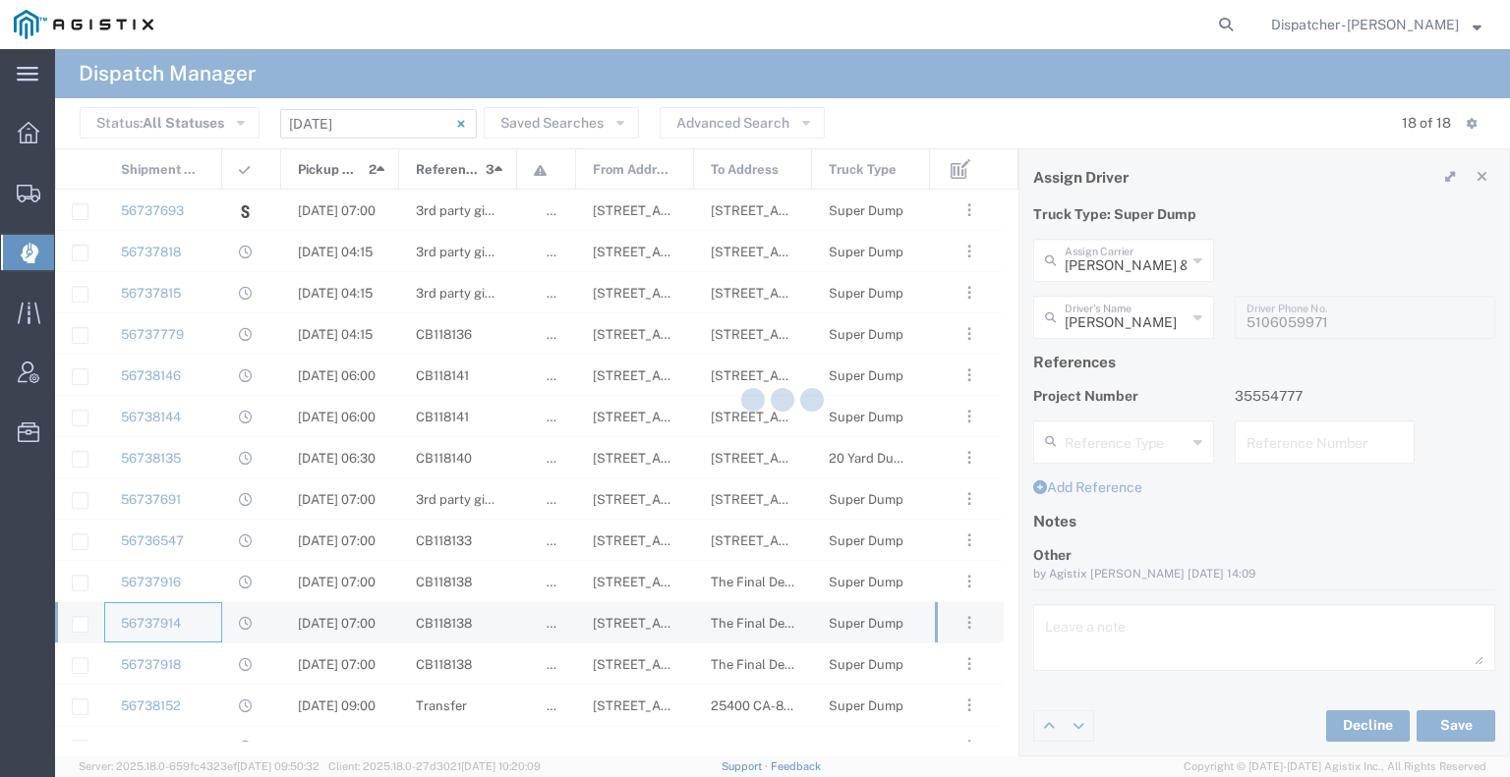
type input "SJC Trucking Inc"
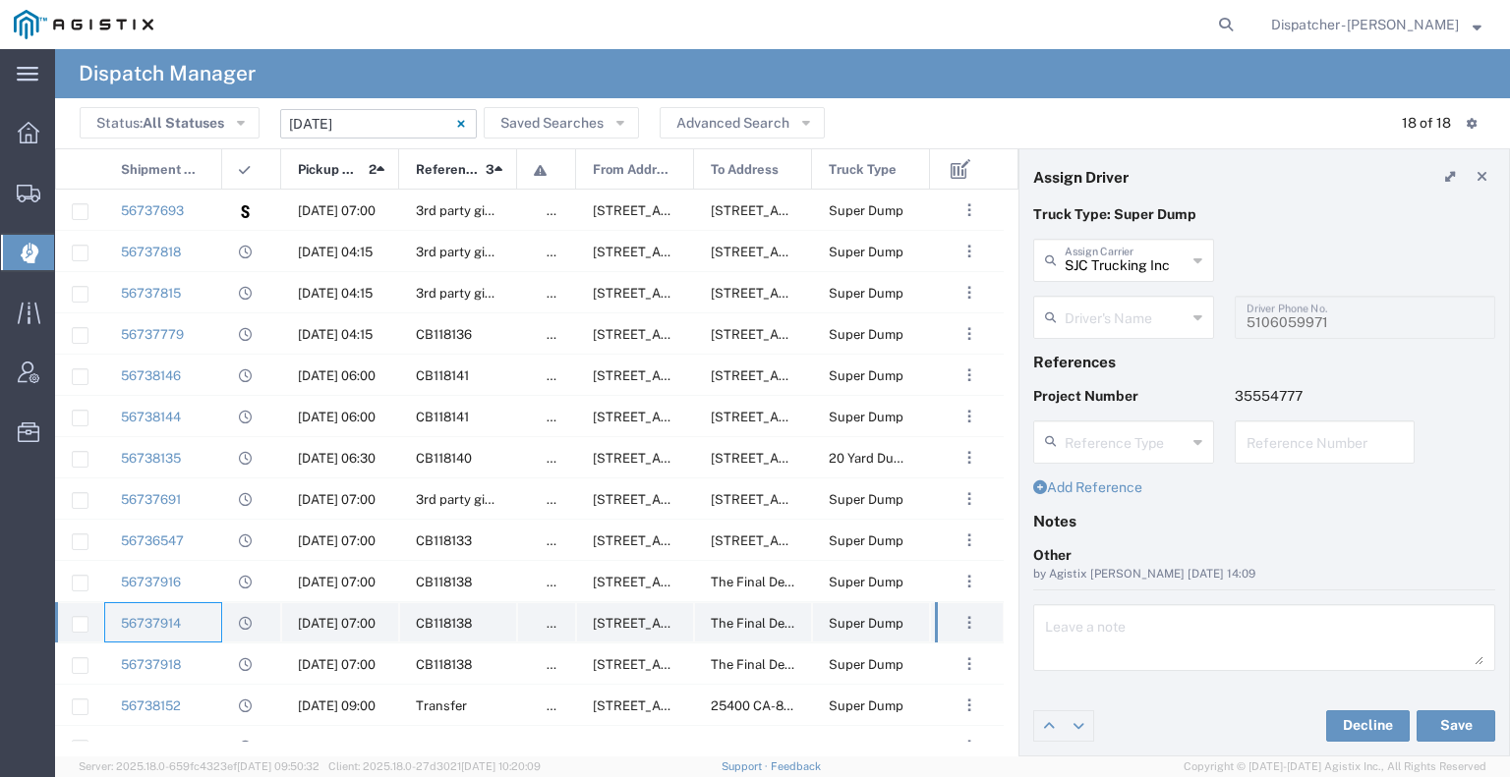
type input "[PERSON_NAME]"
type input "9255187628"
click at [203, 655] on div "56737918" at bounding box center [163, 664] width 118 height 40
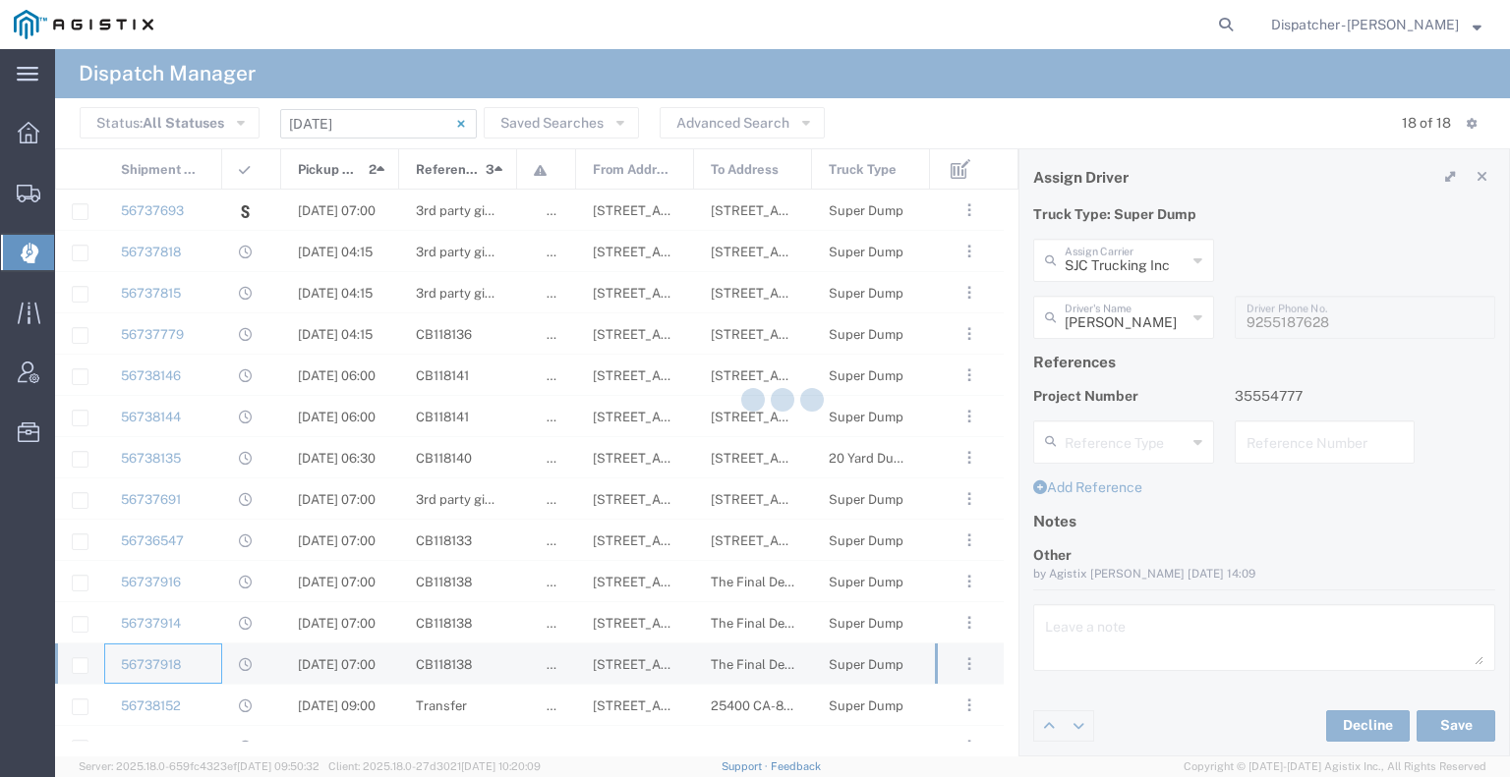
type input "[PERSON_NAME]"
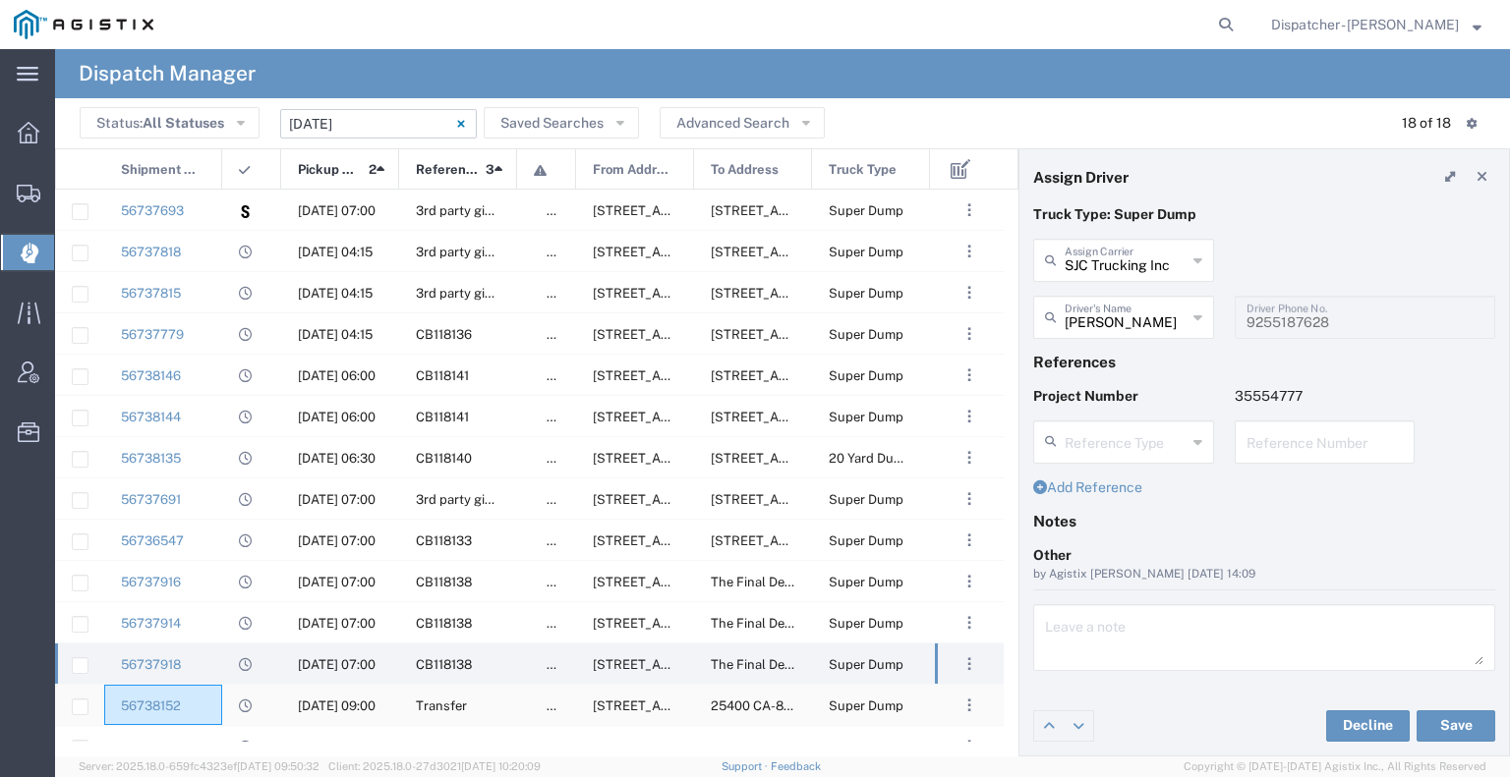
click at [201, 698] on div "56738152" at bounding box center [163, 705] width 118 height 40
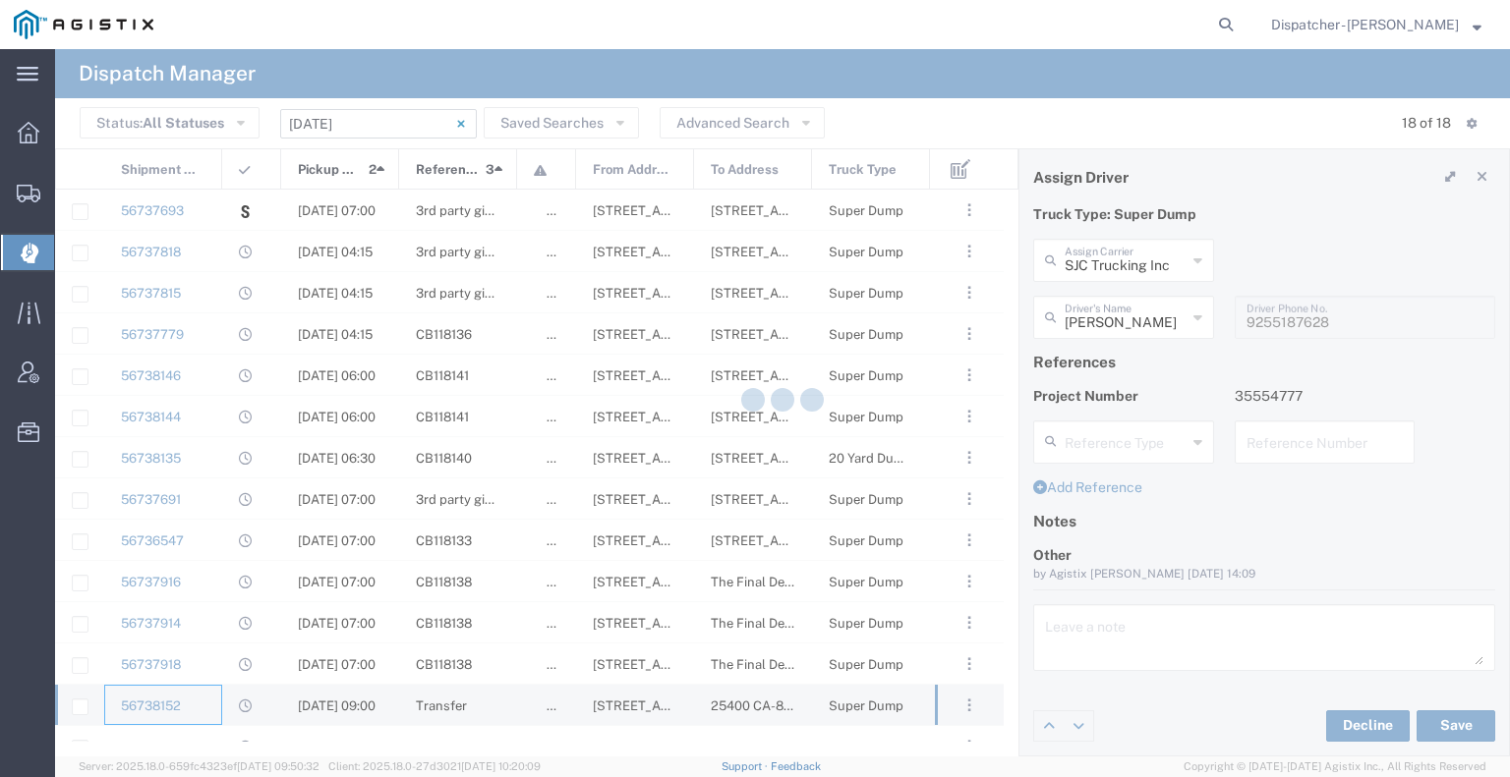
type input "[PERSON_NAME] & Sons Trucking, Inc"
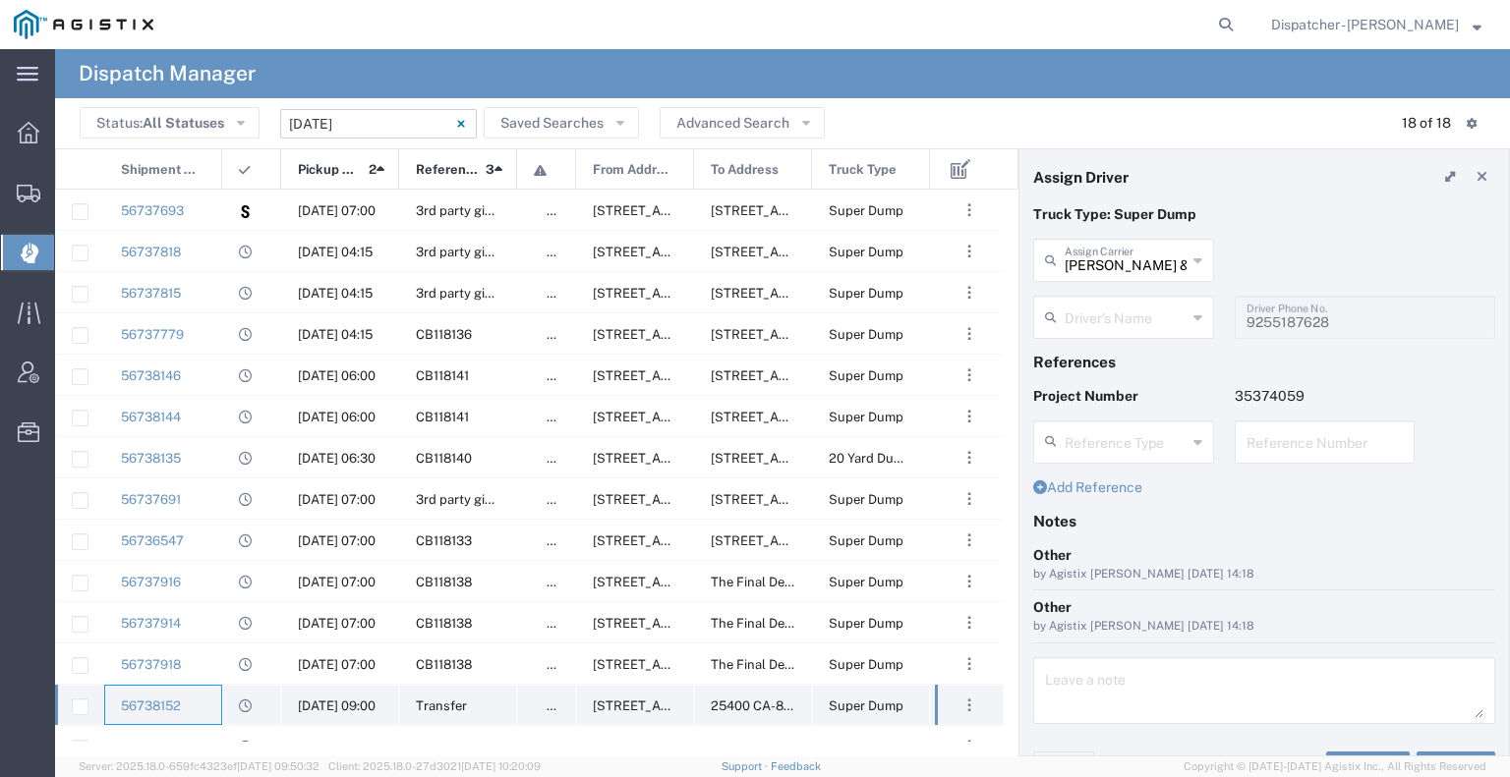
type input "[PERSON_NAME]"
type input "[PHONE_NUMBER]"
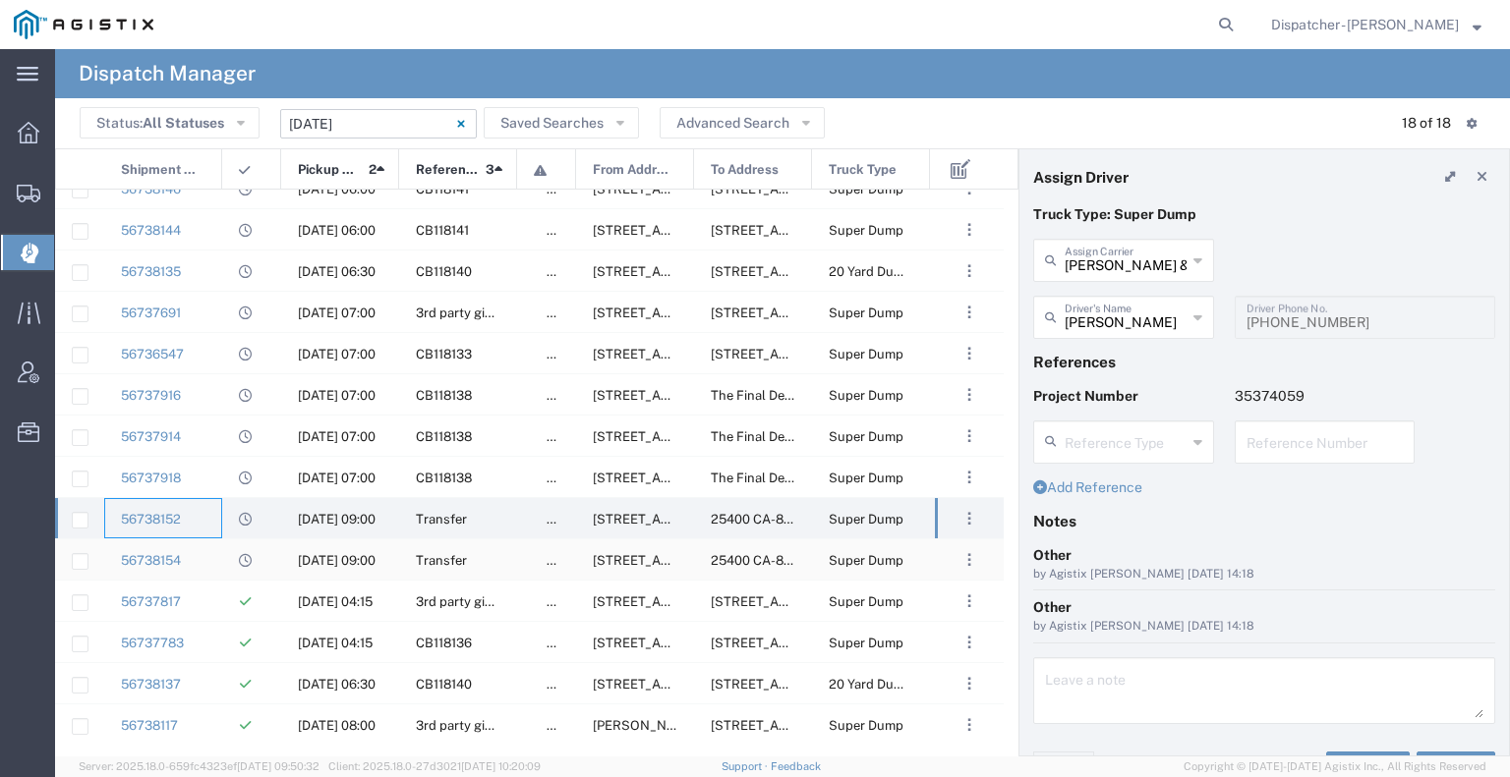
scroll to position [190, 0]
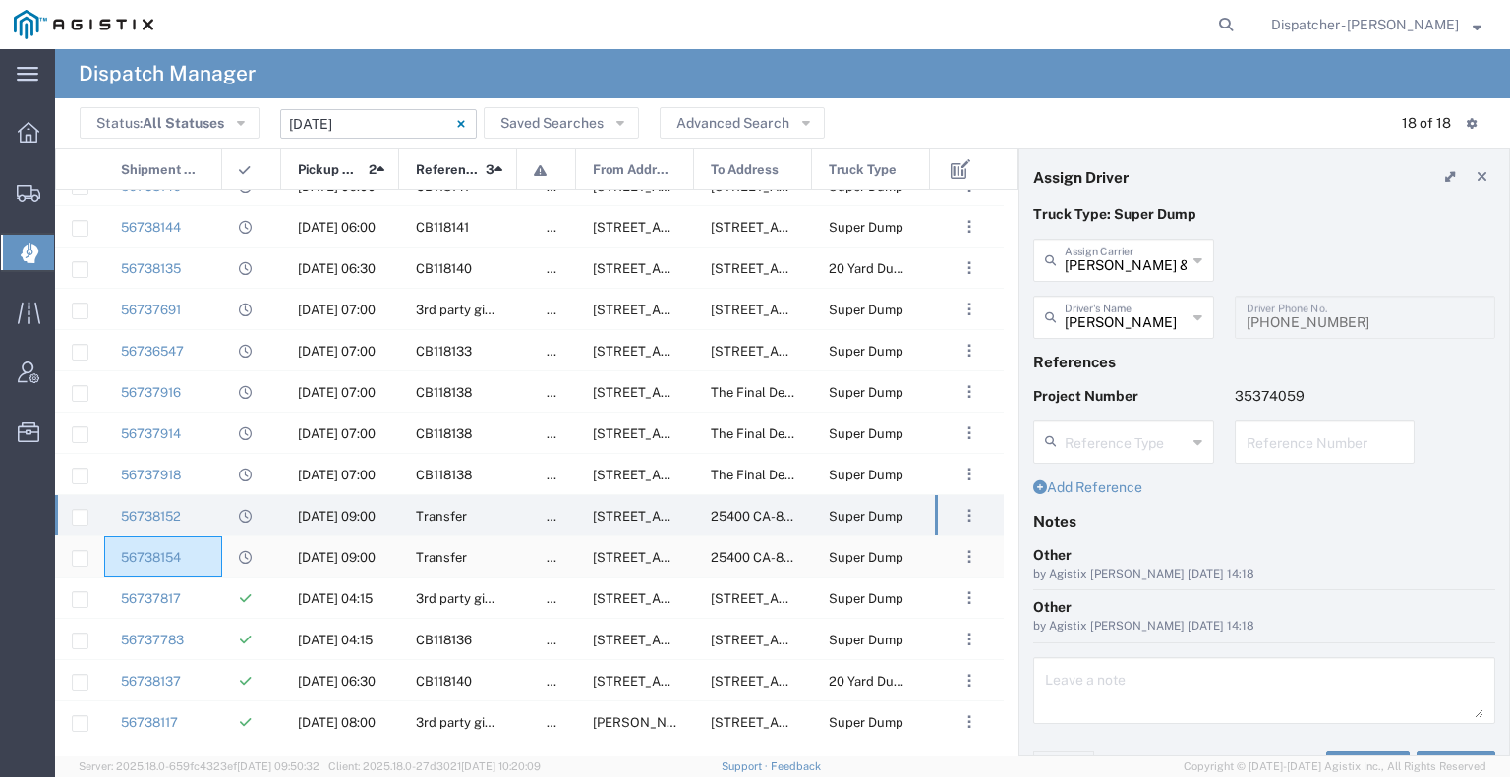
click at [215, 562] on div "56738154" at bounding box center [163, 557] width 118 height 40
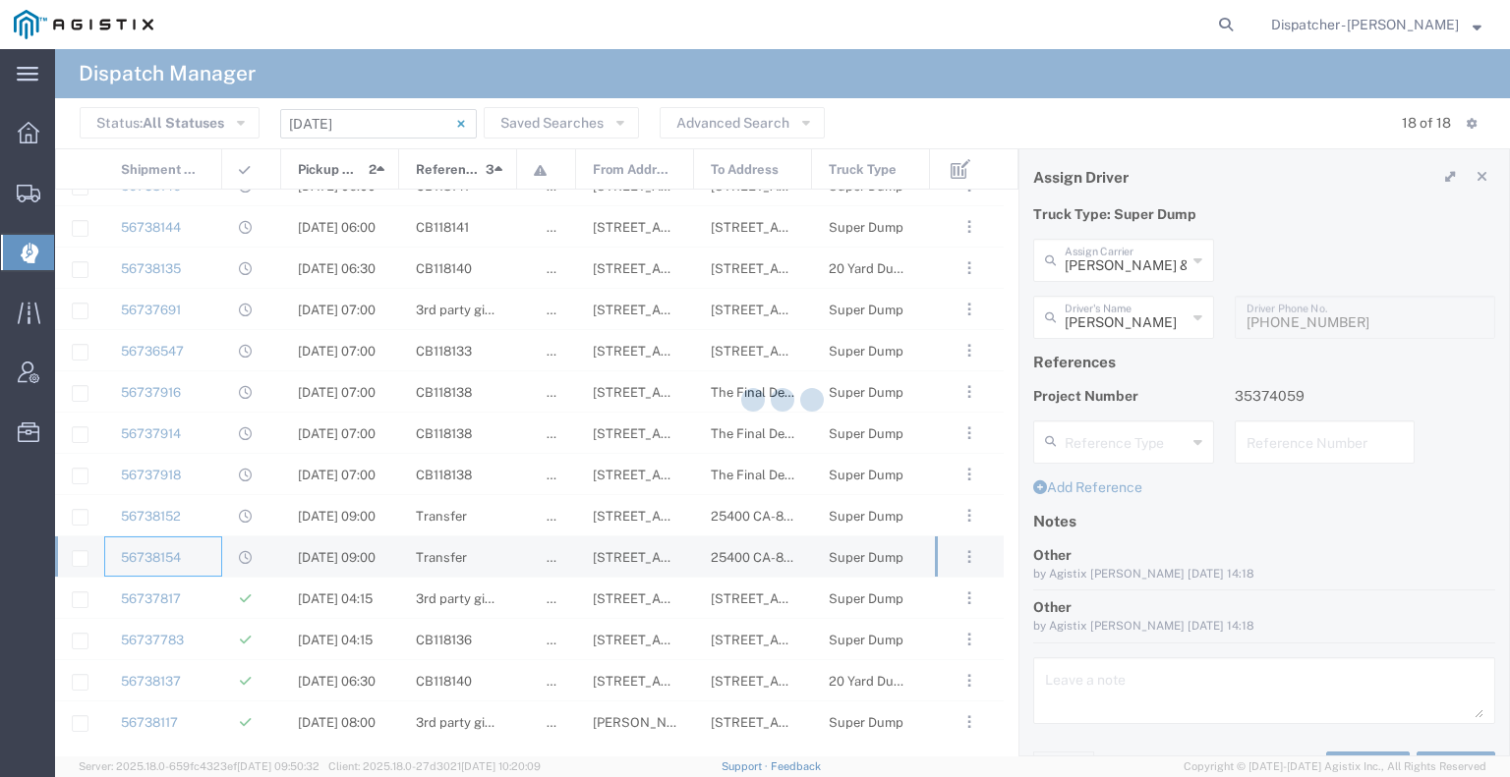
type input "[PERSON_NAME] Construction & Gen Engineering Corp"
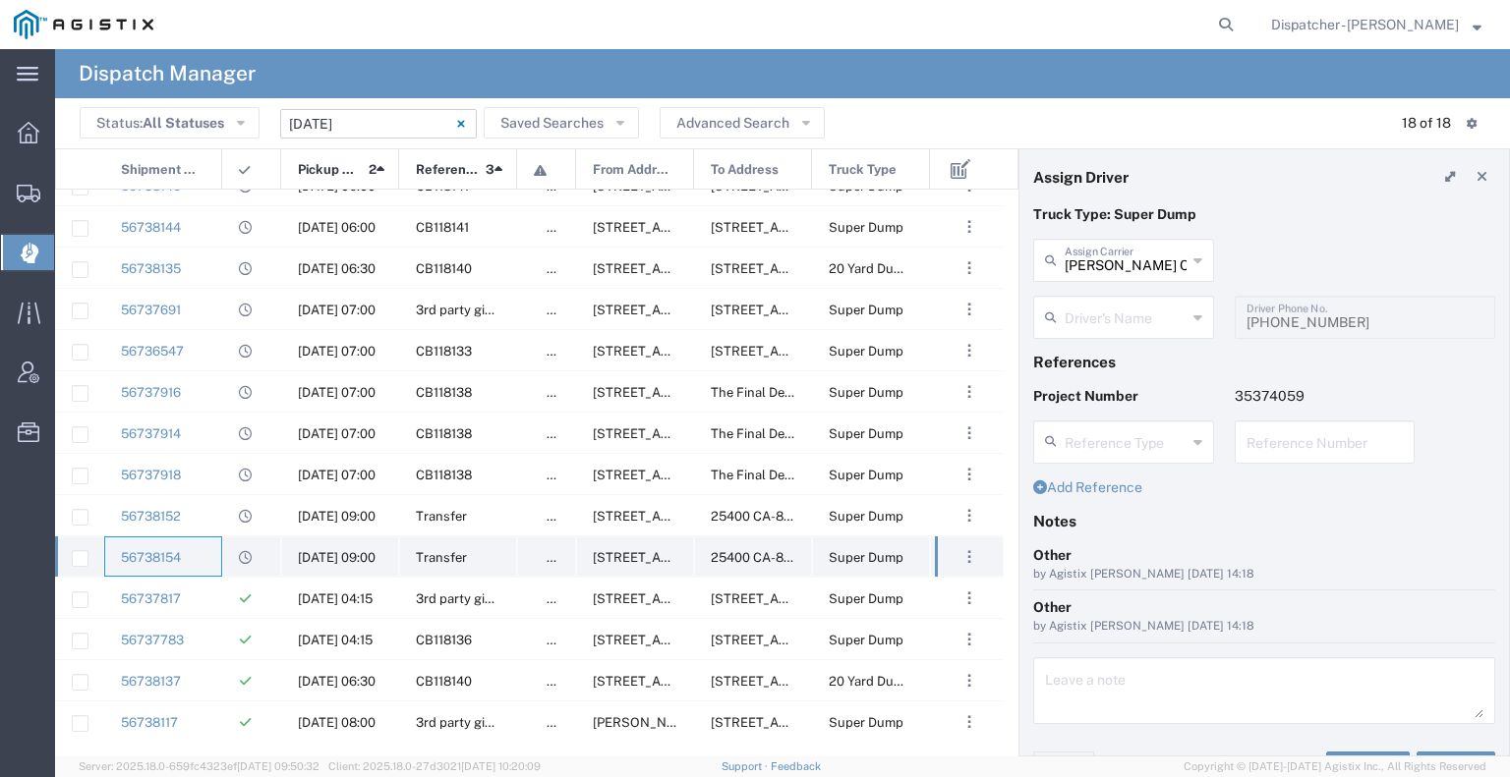
type input "[PERSON_NAME]"
type input "[PHONE_NUMBER]"
click at [212, 597] on div "56737817" at bounding box center [163, 598] width 118 height 40
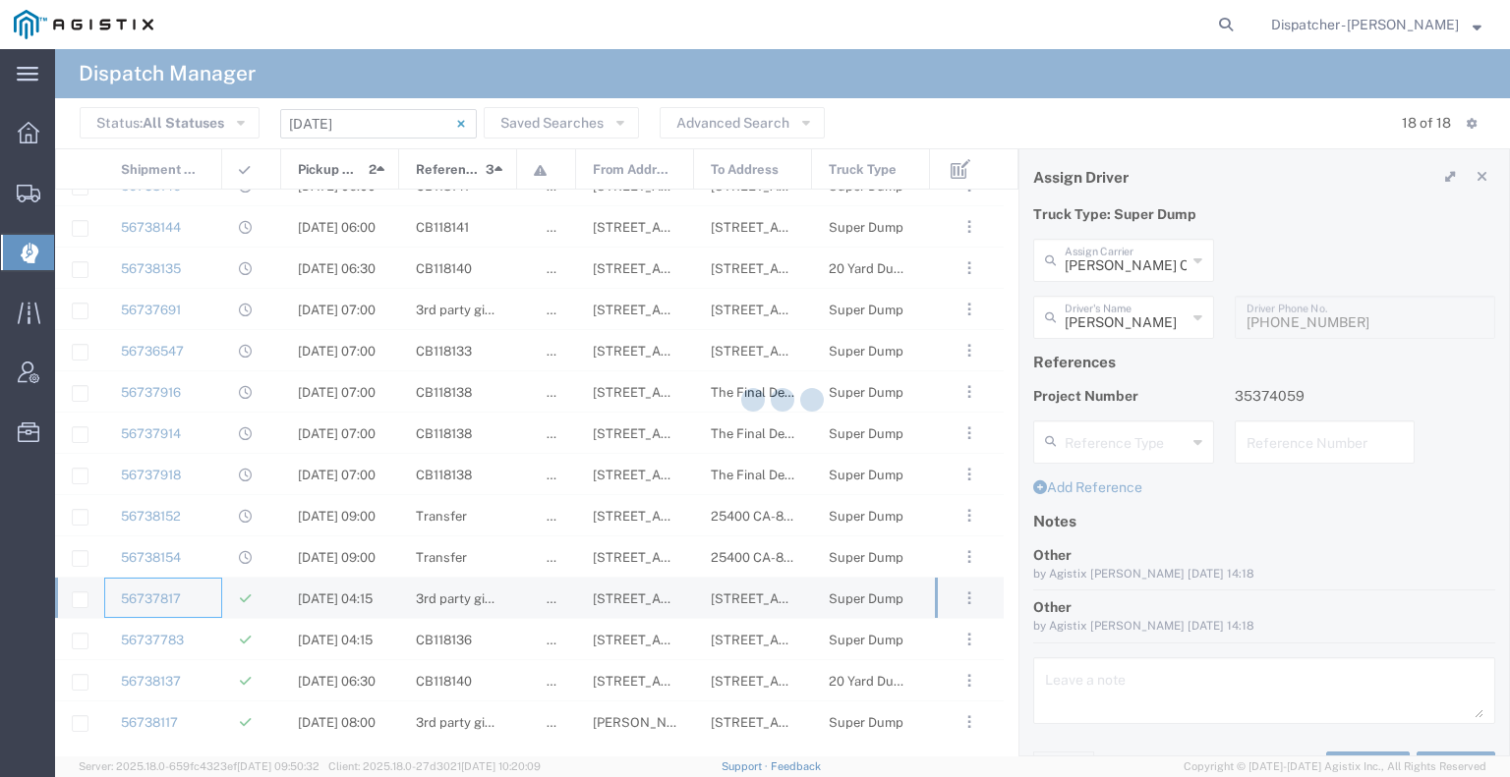
type input "E.P.A. Trucking"
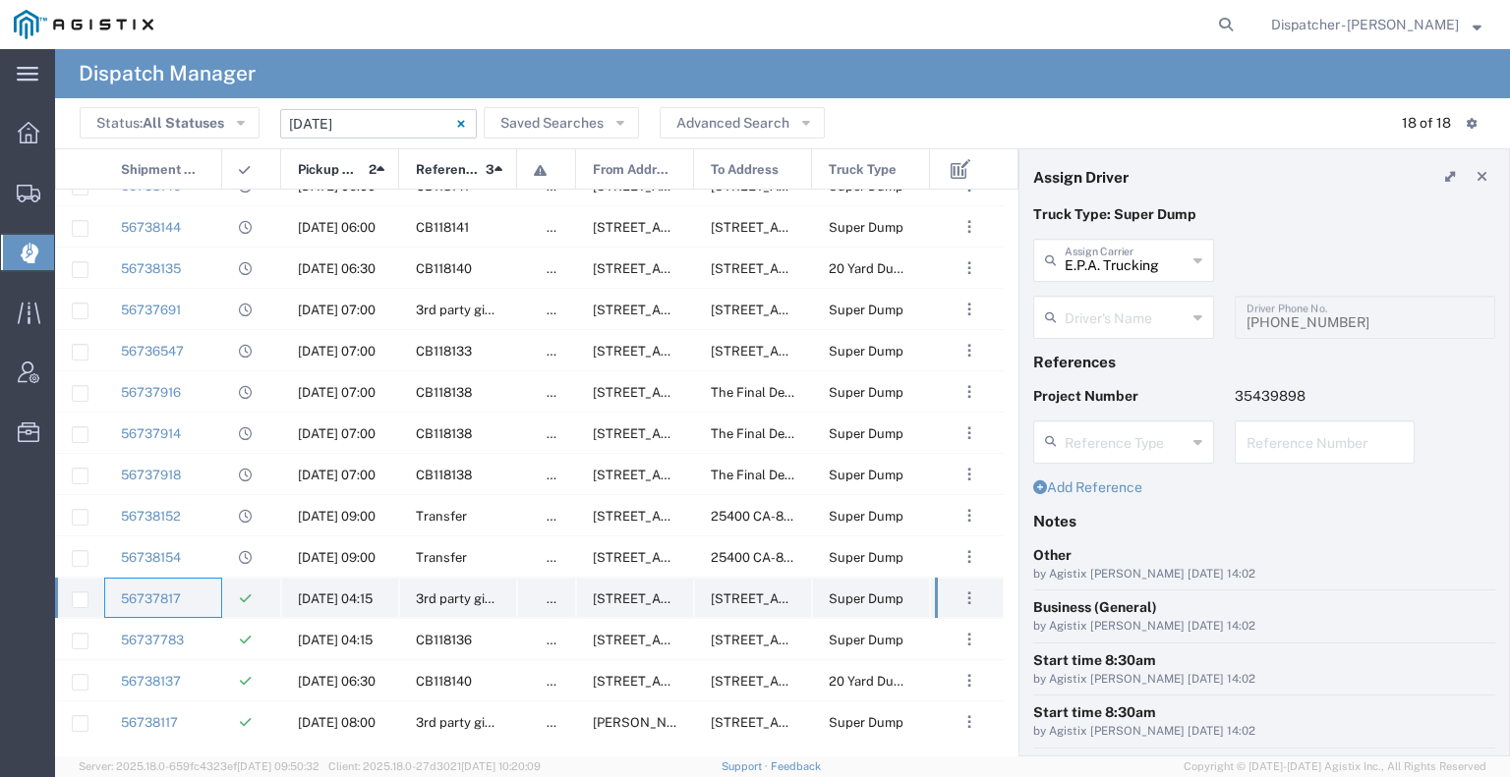
type input "[PERSON_NAME]"
type input "6505371145"
click at [210, 632] on div "56737783" at bounding box center [163, 639] width 118 height 40
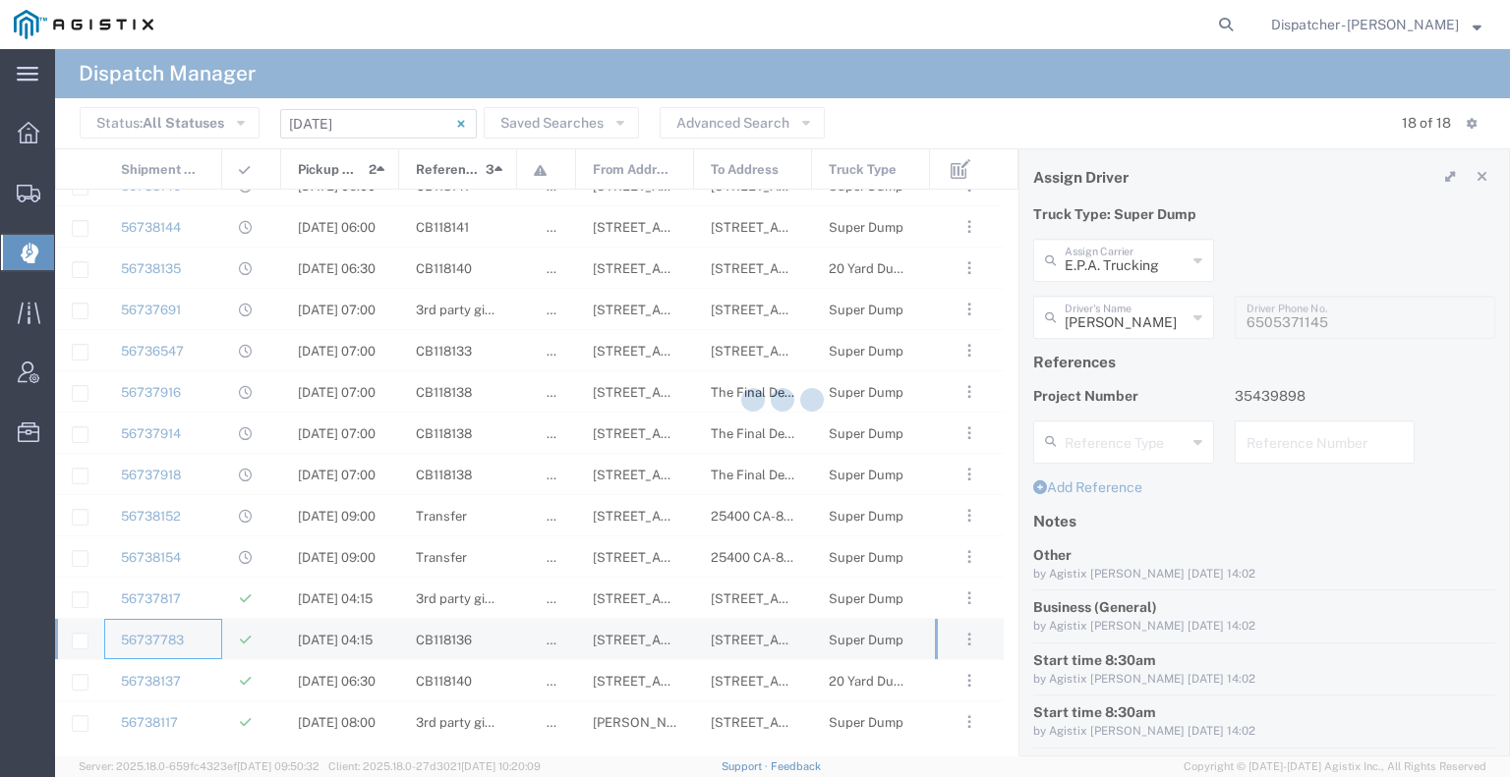
type input "[PERSON_NAME] & Sons Trucking, Inc"
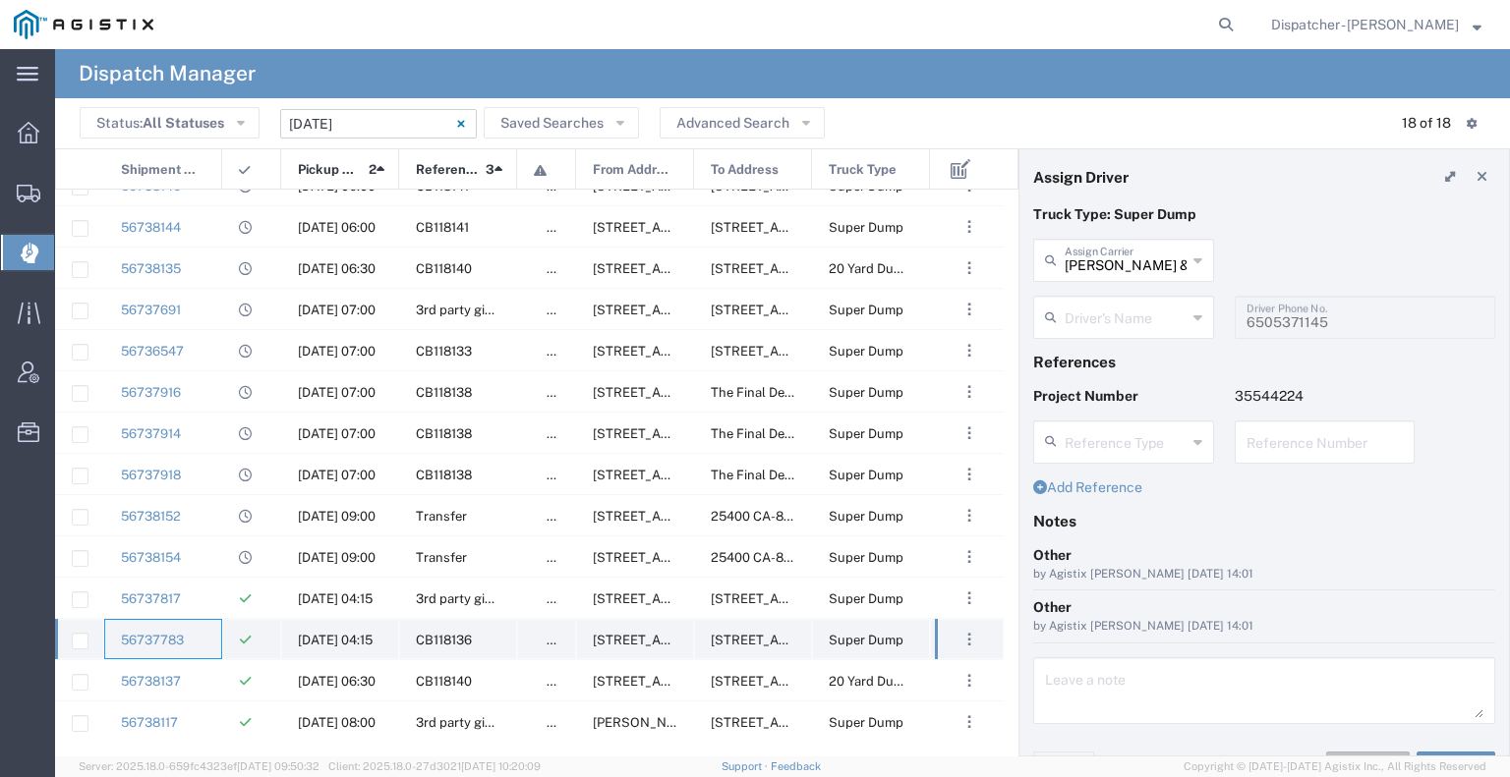
type input "[PERSON_NAME]"
type input "2096295517"
click at [212, 675] on div "56738137" at bounding box center [163, 681] width 118 height 40
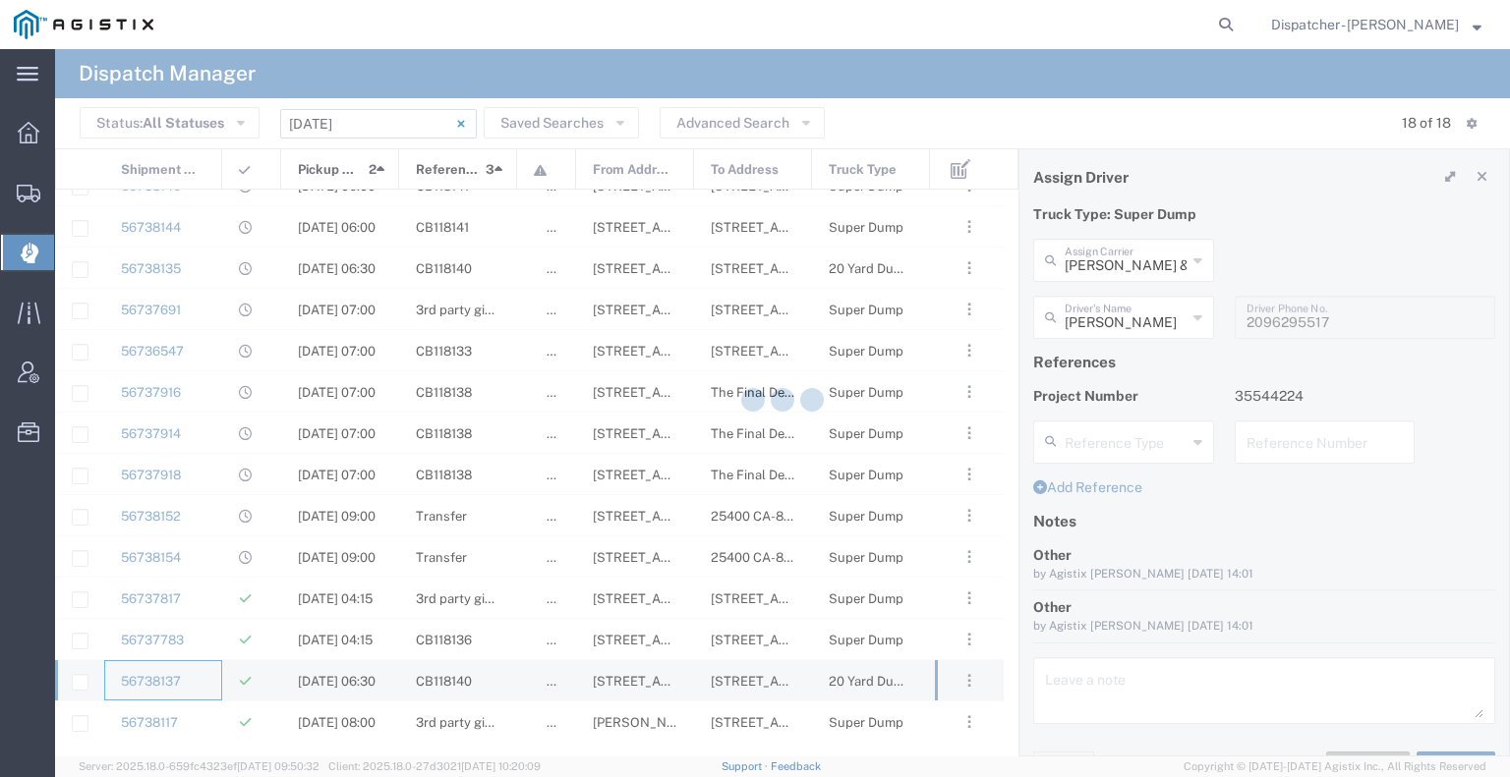
type input "Jays Trucking"
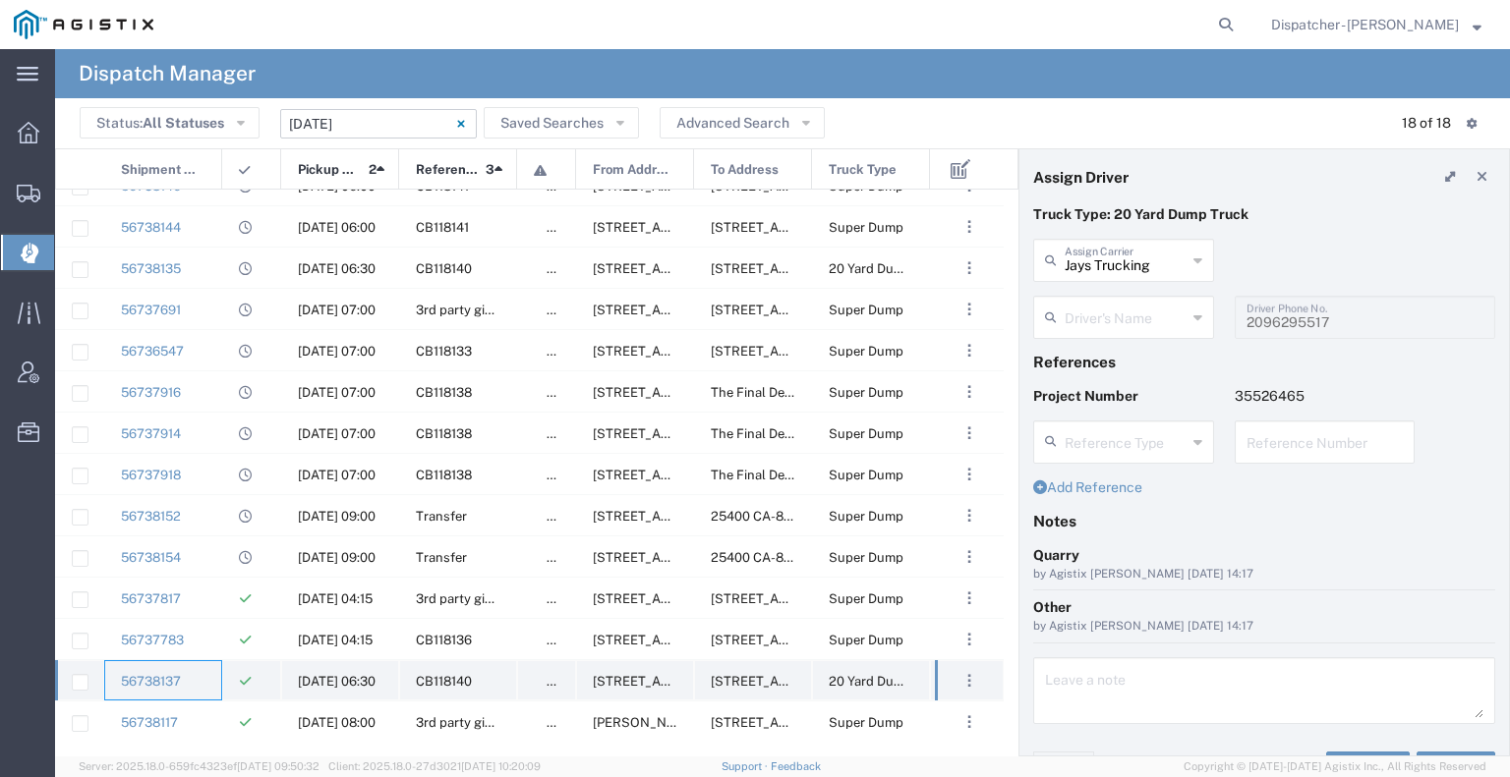
type input "[PERSON_NAME]"
type input "[PHONE_NUMBER]"
click at [208, 718] on div "56738117" at bounding box center [163, 722] width 118 height 40
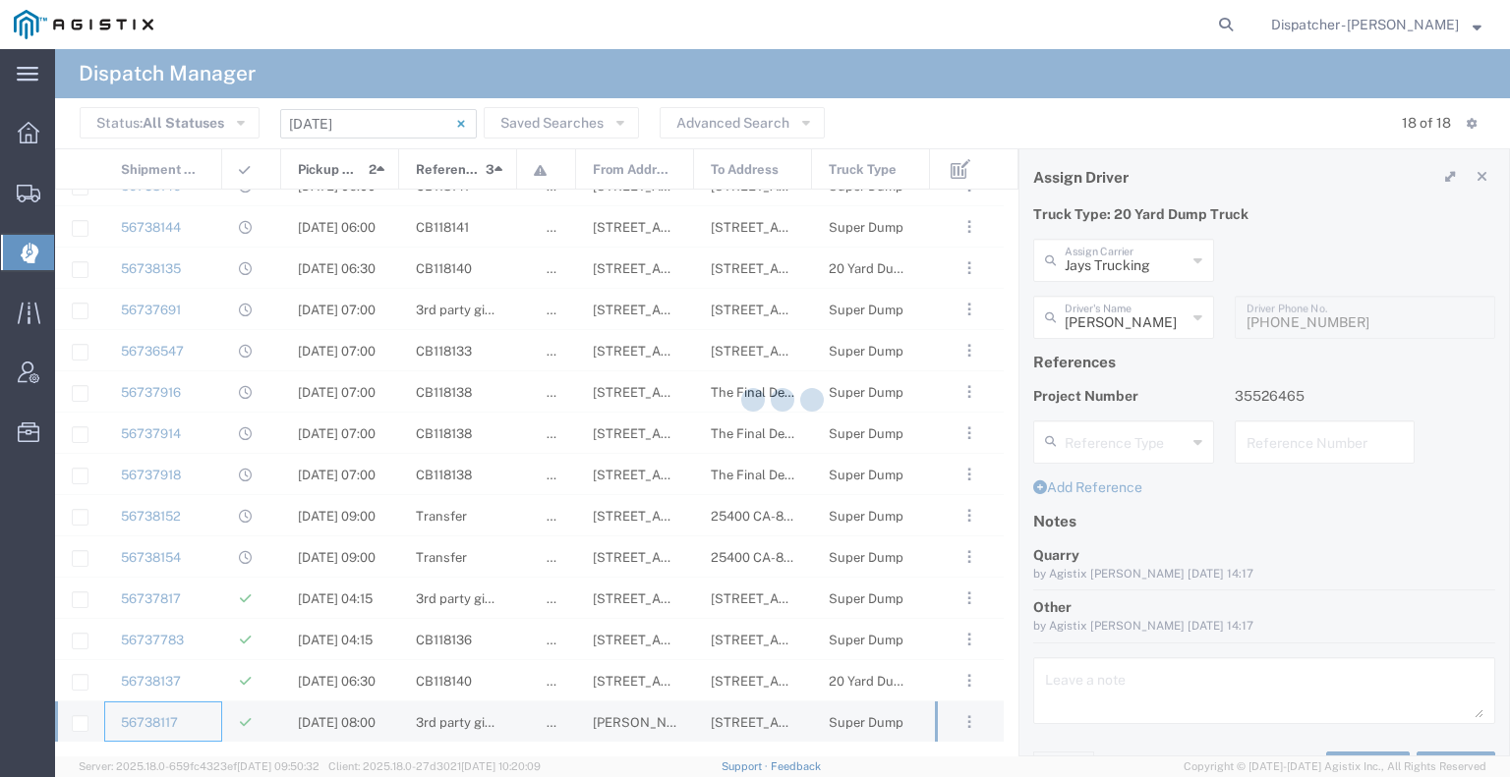
type input "[PERSON_NAME]"
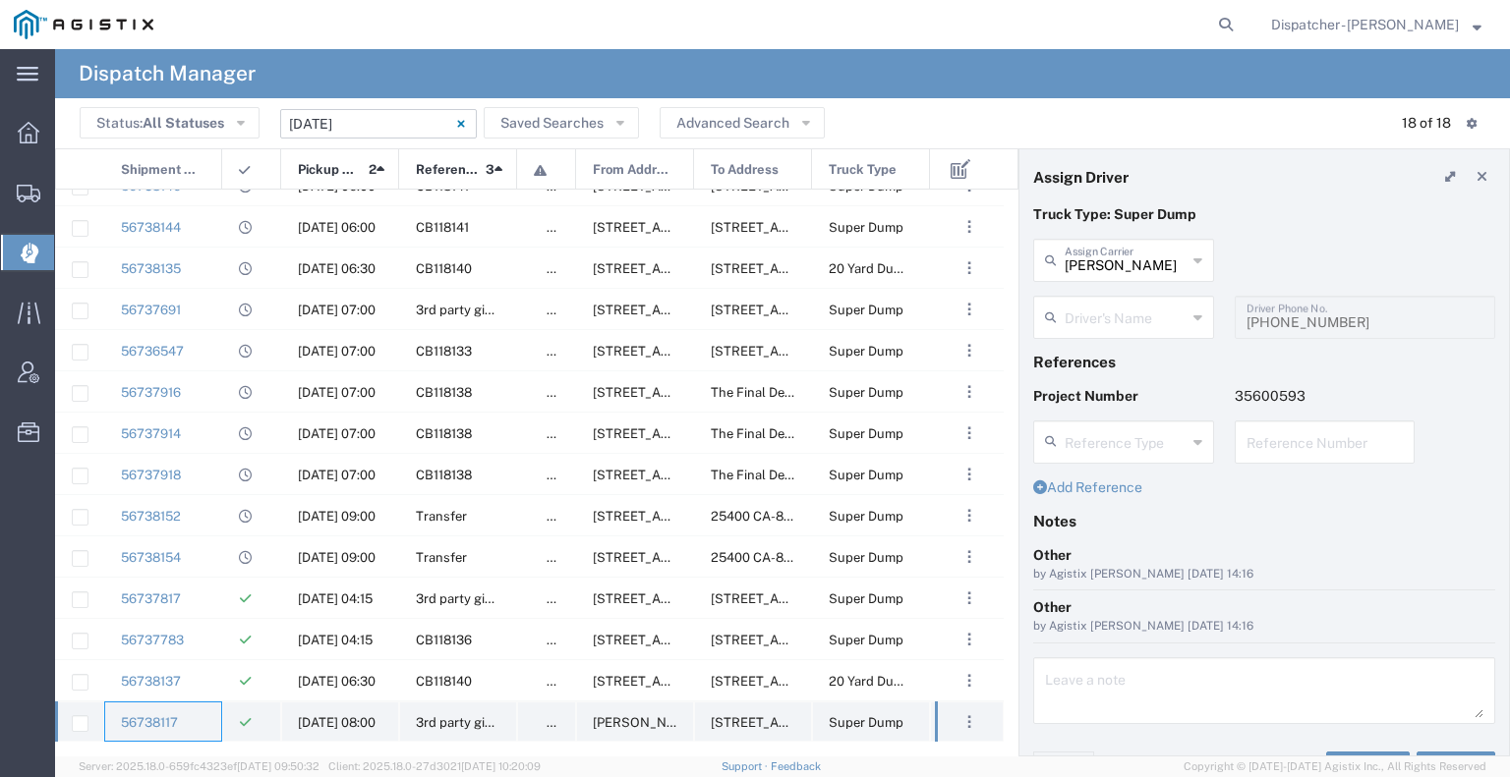
type input "[PERSON_NAME]"
type input "[PHONE_NUMBER]"
click at [368, 123] on input "[DATE] - [DATE]" at bounding box center [378, 123] width 197 height 29
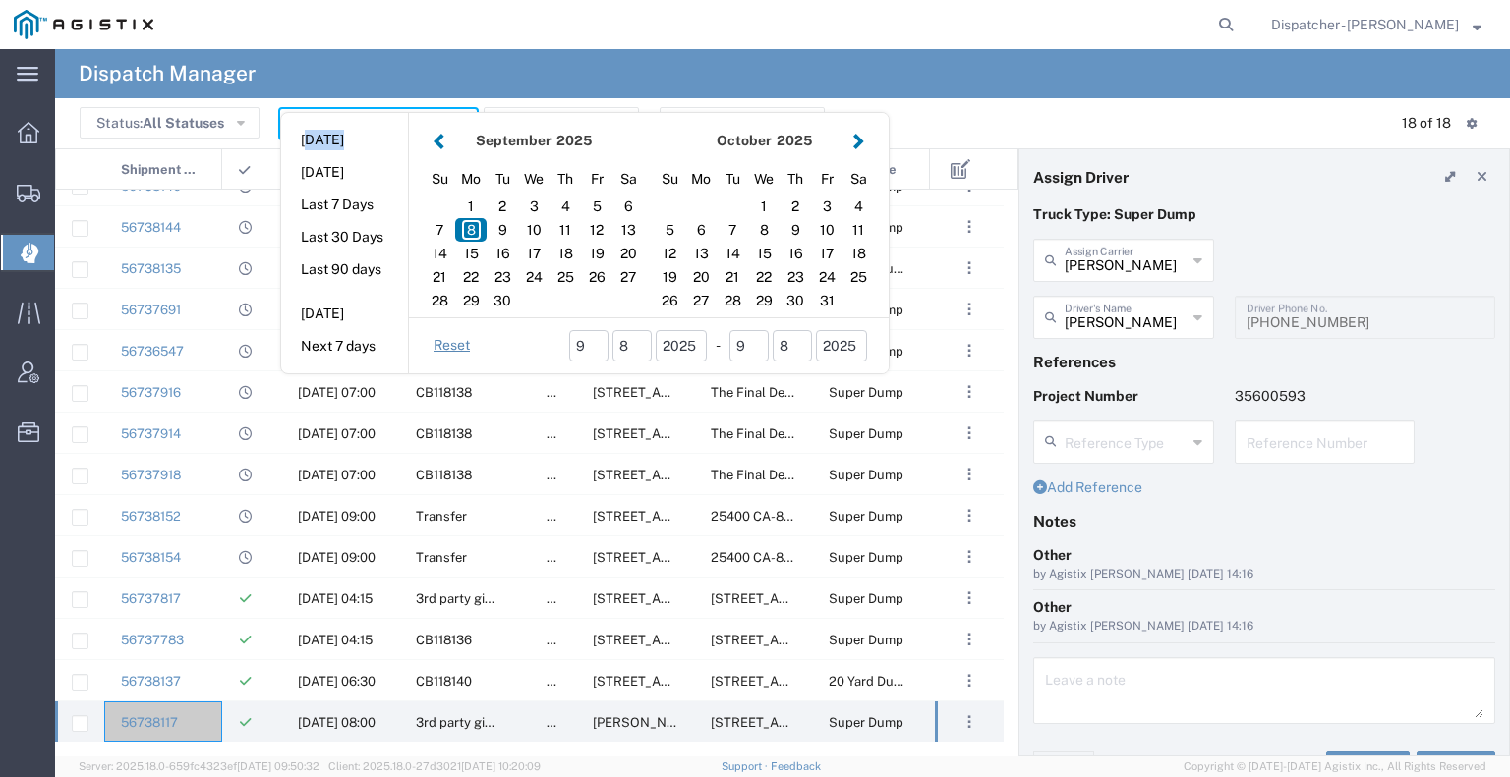
click at [368, 123] on aside "[DATE] [DATE] Last 7 Days Last 30 Days Last 90 days [DATE] Next 7 days" at bounding box center [345, 243] width 128 height 260
click at [626, 211] on div "6" at bounding box center [627, 207] width 31 height 24
type input "[DATE]"
type input "[DATE] - [DATE]"
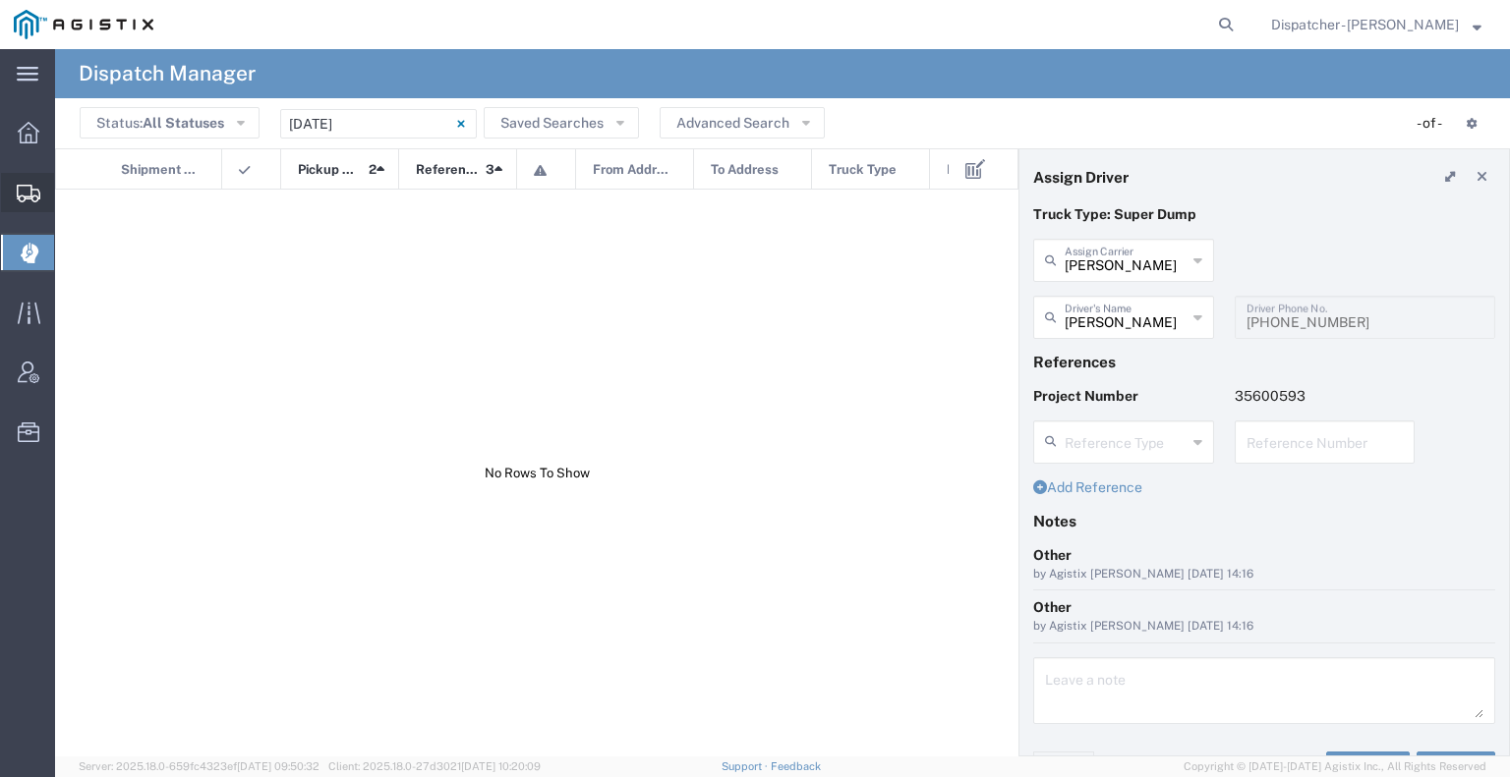
click at [31, 196] on icon at bounding box center [29, 194] width 24 height 18
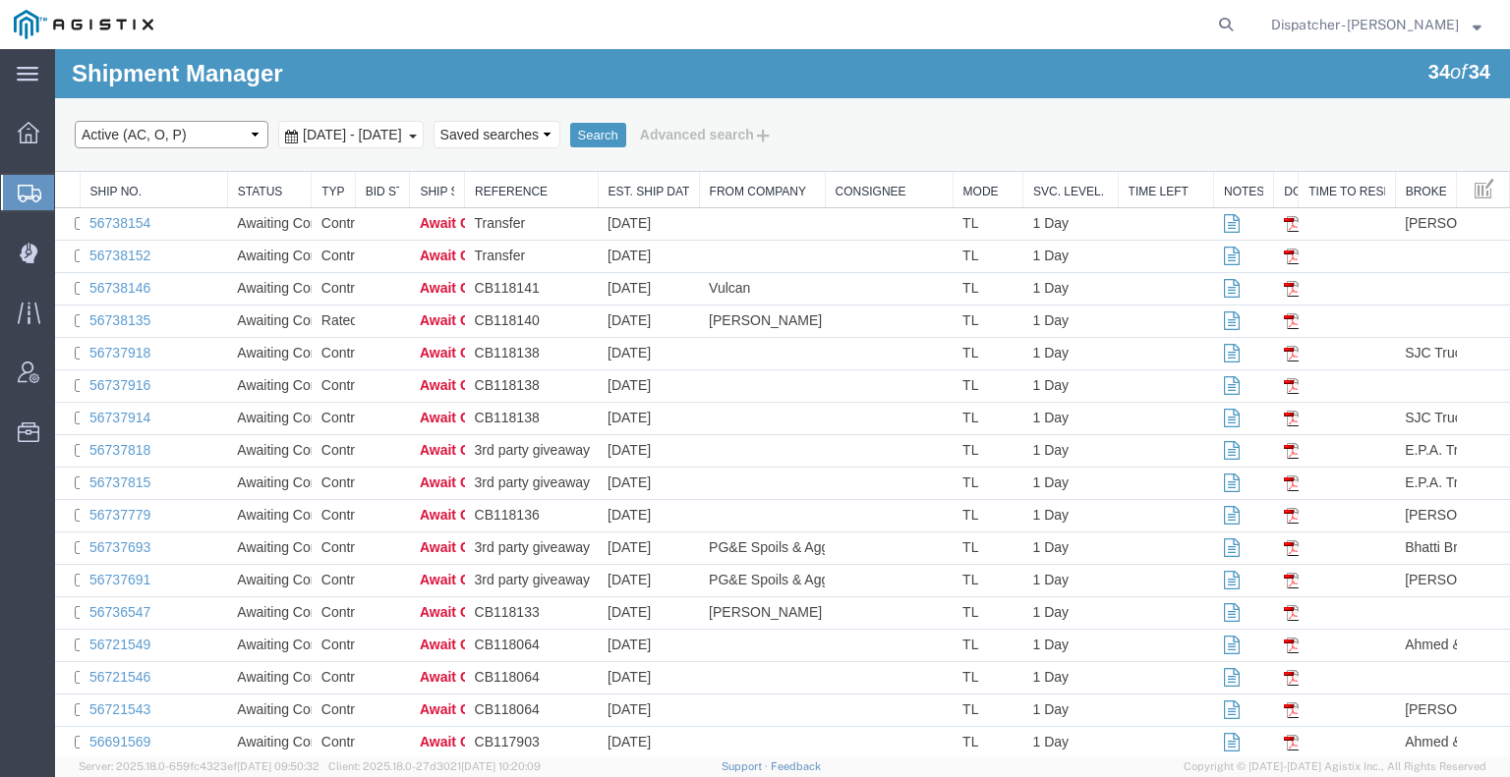
click at [253, 143] on select "Select status Active (AC, O, P) All Approved Awaiting Confirmation (AC) Booked …" at bounding box center [172, 135] width 194 height 28
select select "DLVD"
click at [75, 121] on select "Select status Active (AC, O, P) All Approved Awaiting Confirmation (AC) Booked …" at bounding box center [172, 135] width 194 height 28
click at [397, 131] on span "[DATE] - [DATE]" at bounding box center [352, 135] width 109 height 16
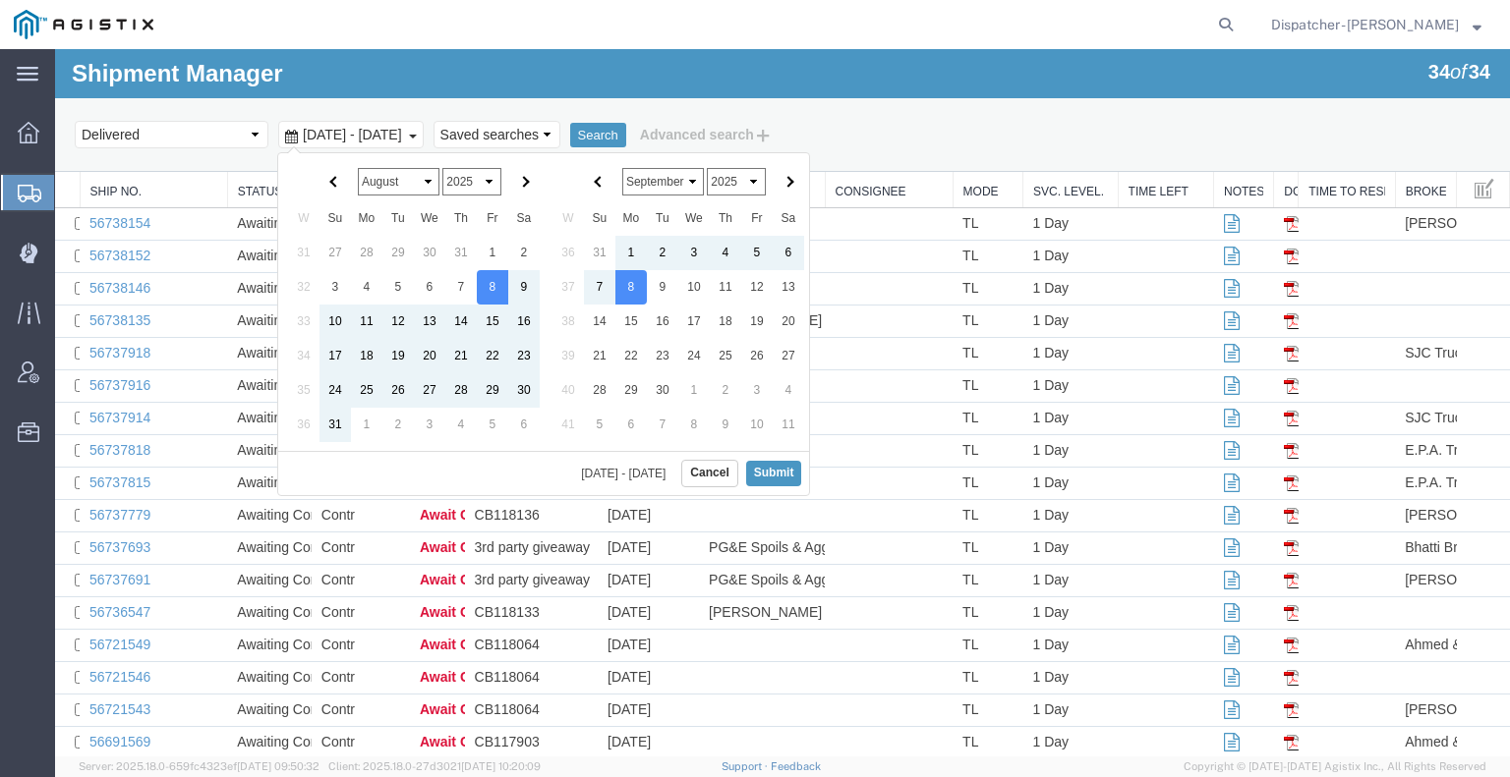
click at [412, 181] on select "January February March April May June July August September October November De…" at bounding box center [399, 182] width 82 height 28
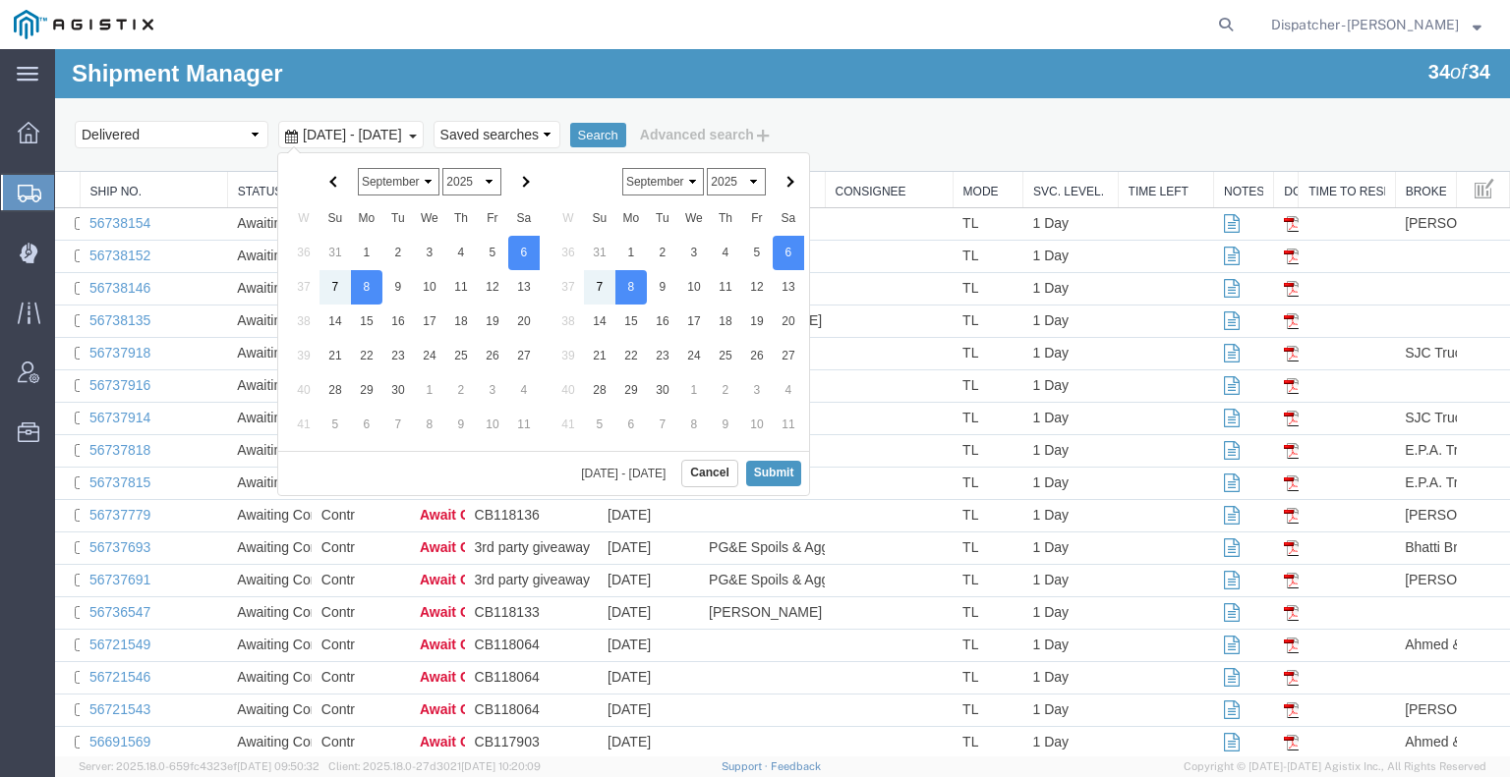
click at [682, 182] on select "January February March April May June July August September October November De…" at bounding box center [663, 182] width 82 height 28
click at [622, 168] on select "January February March April May June July August September October November De…" at bounding box center [663, 182] width 82 height 28
click at [768, 471] on button "Submit" at bounding box center [774, 473] width 56 height 25
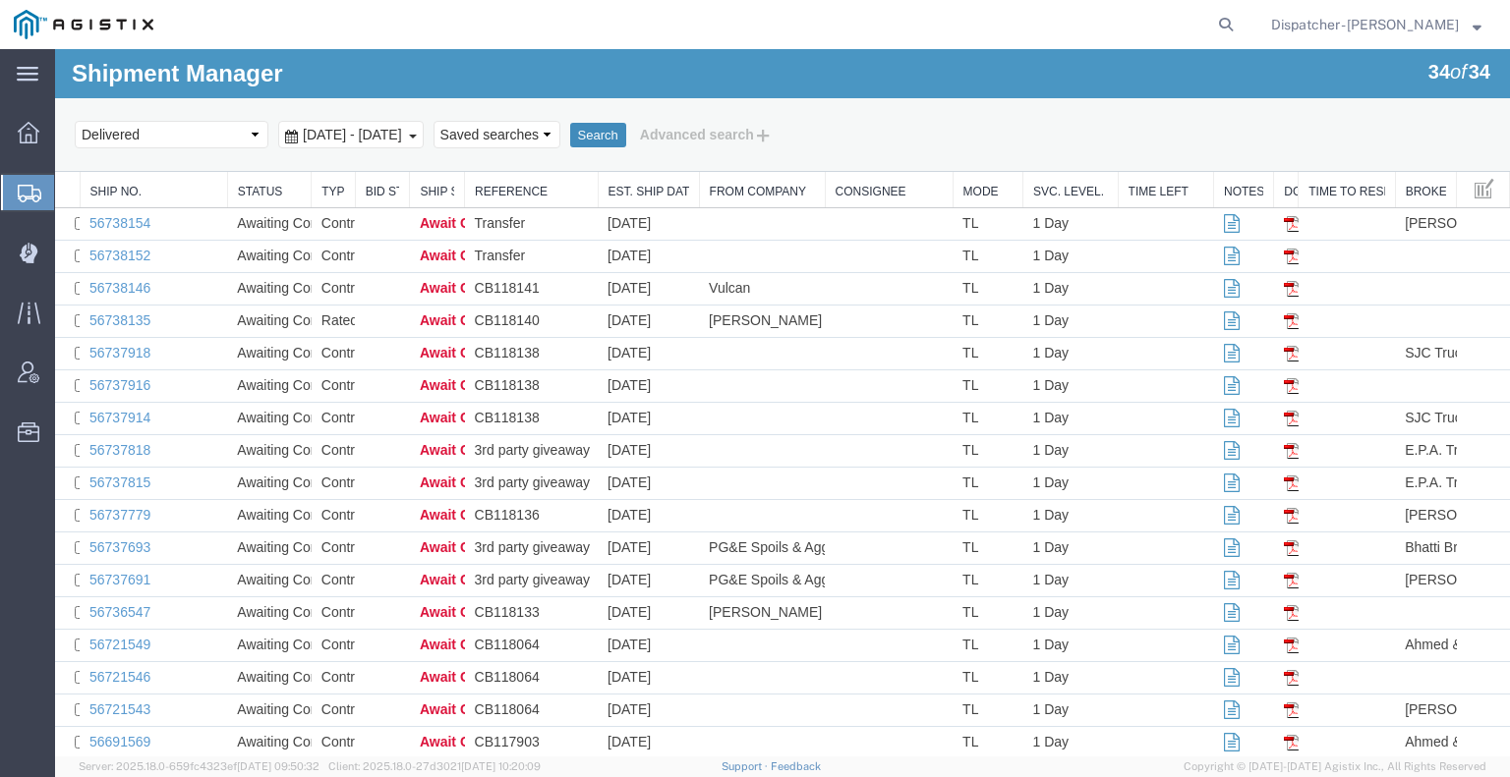
click at [626, 130] on button "Search" at bounding box center [598, 136] width 56 height 26
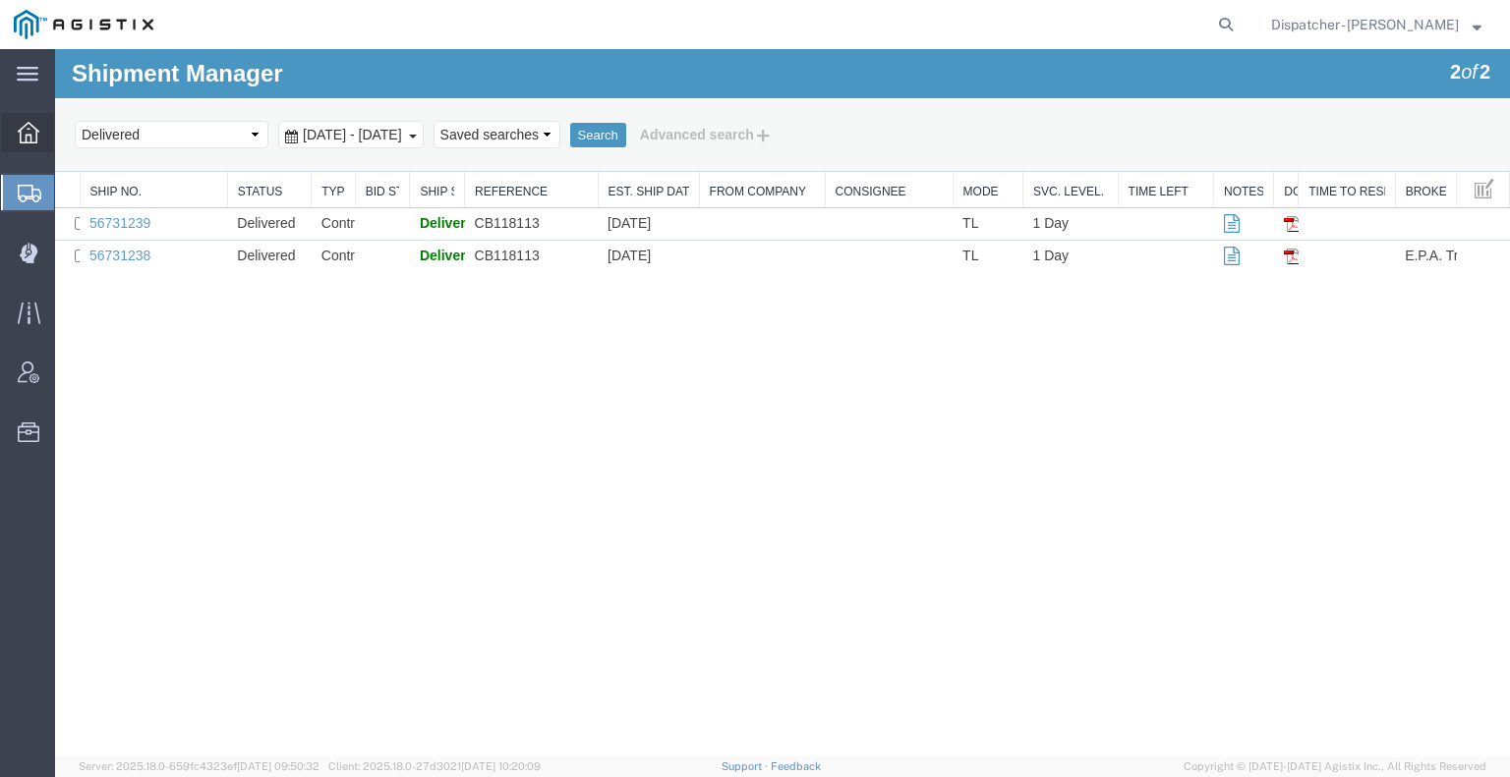
click at [26, 129] on icon at bounding box center [29, 133] width 22 height 22
